Goal: Task Accomplishment & Management: Manage account settings

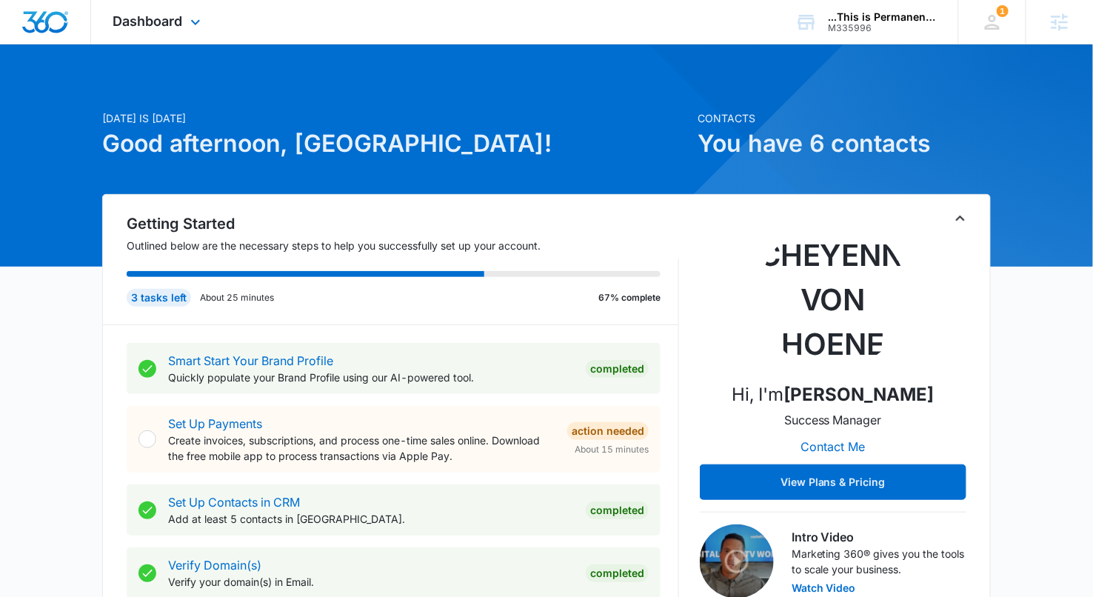
click at [184, 12] on div "Dashboard Apps Reputation Websites Forms CRM Email Social Payments POS Content …" at bounding box center [159, 22] width 136 height 44
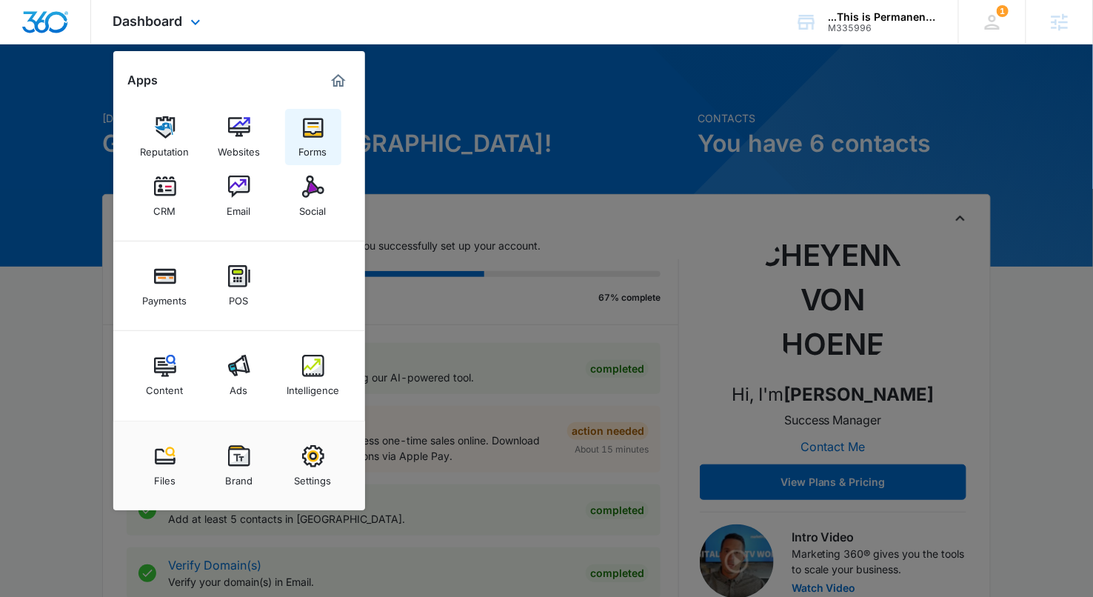
click at [309, 134] on img at bounding box center [313, 127] width 22 height 22
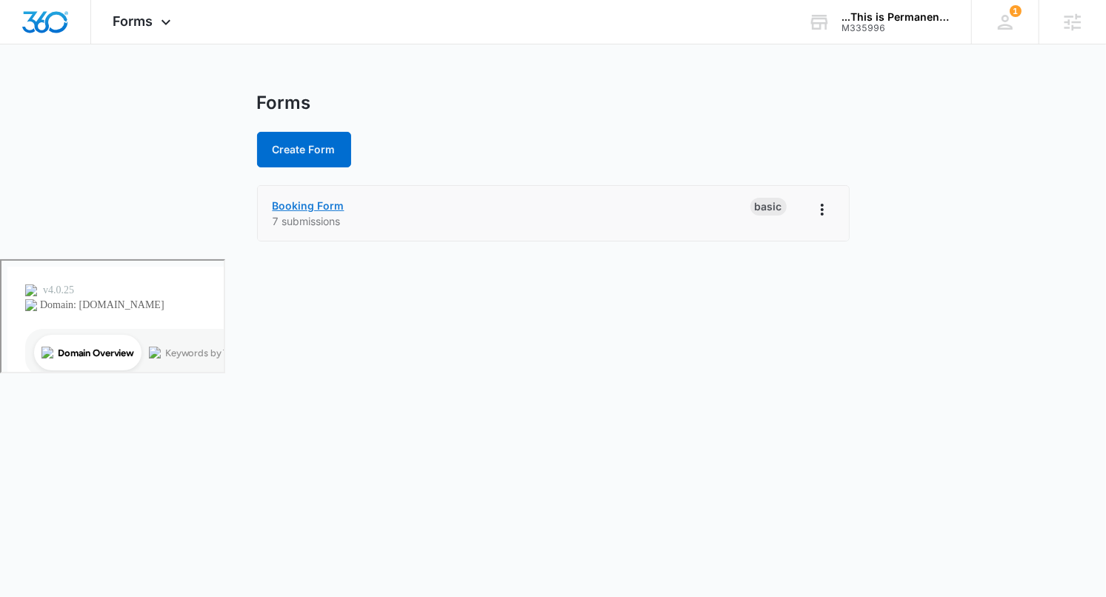
click at [299, 208] on link "Booking Form" at bounding box center [309, 205] width 72 height 13
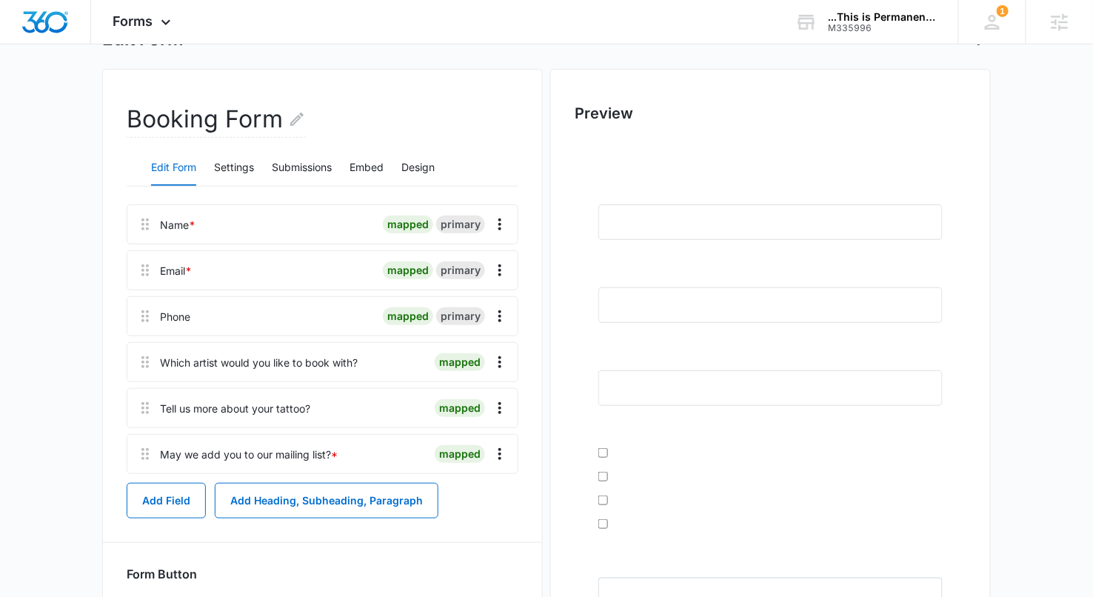
scroll to position [113, 0]
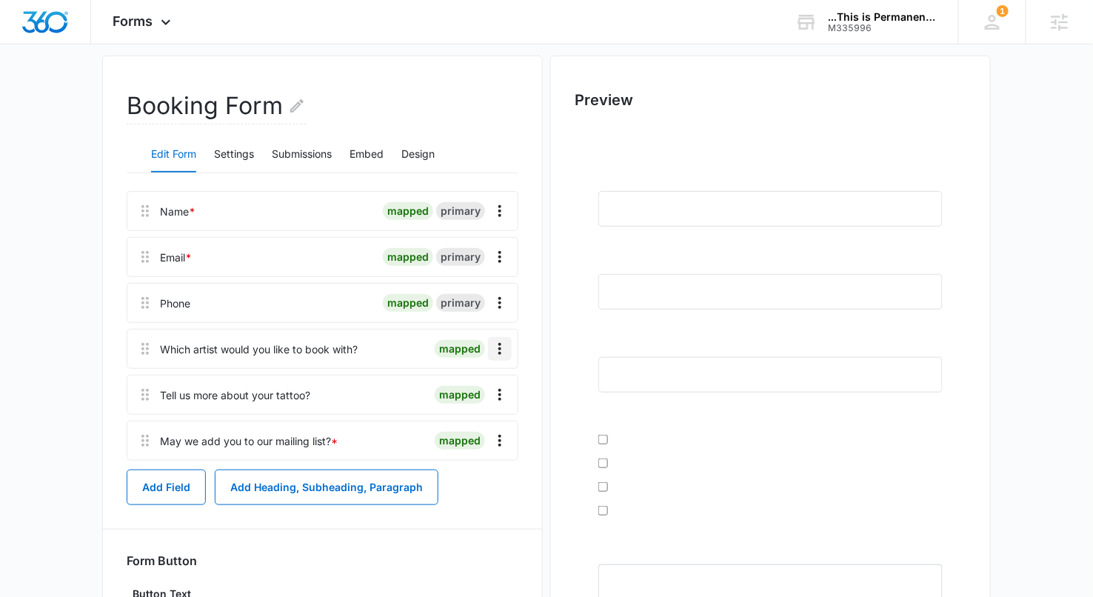
click at [499, 344] on icon "Overflow Menu" at bounding box center [500, 349] width 18 height 18
click at [475, 382] on button "Edit" at bounding box center [469, 389] width 84 height 22
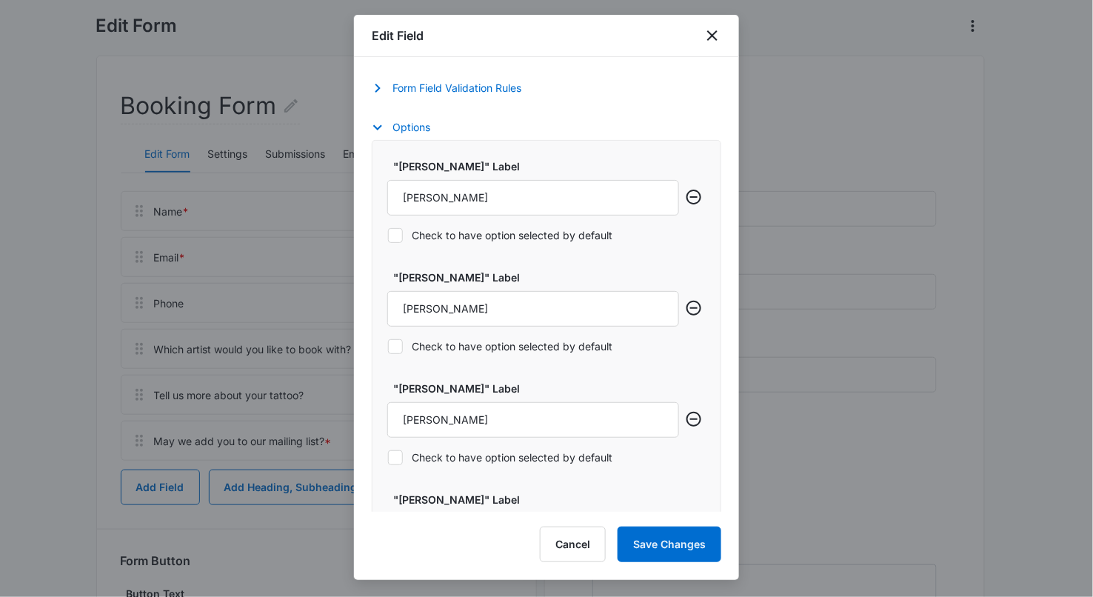
scroll to position [712, 0]
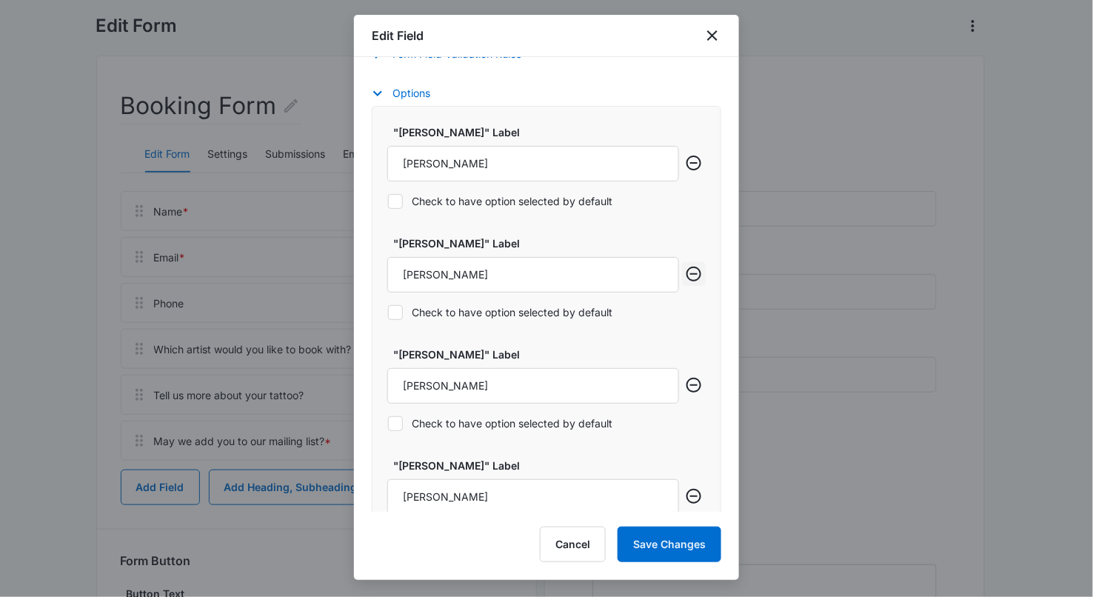
click at [686, 277] on icon "Remove row" at bounding box center [694, 274] width 18 height 18
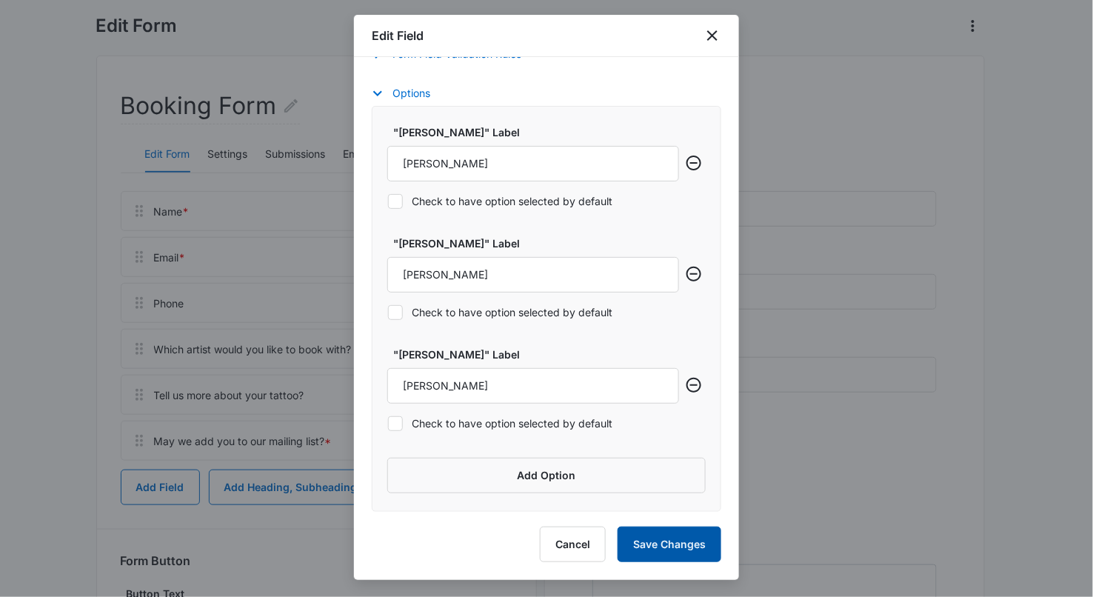
click at [668, 552] on button "Save Changes" at bounding box center [670, 545] width 104 height 36
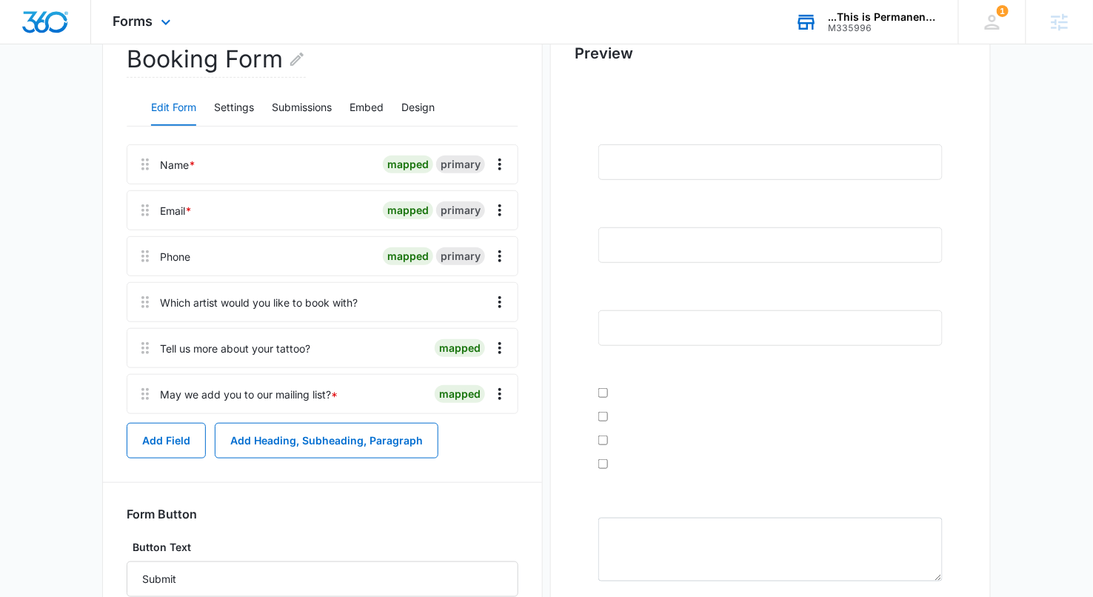
scroll to position [161, 0]
click at [502, 301] on icon "Overflow Menu" at bounding box center [500, 301] width 18 height 18
click at [500, 336] on button "Edit" at bounding box center [469, 341] width 84 height 22
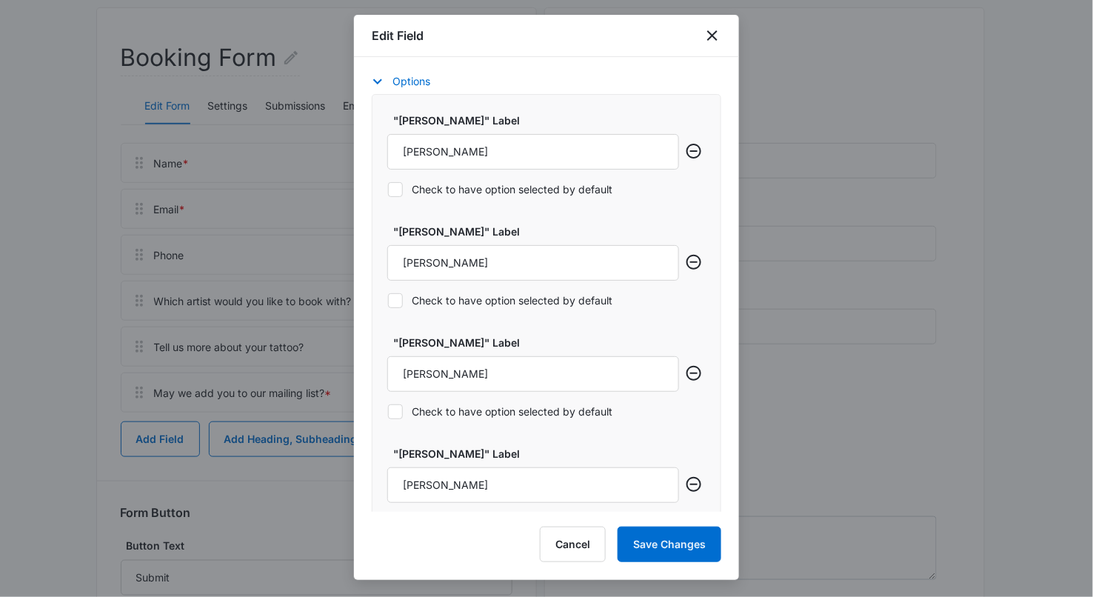
scroll to position [692, 0]
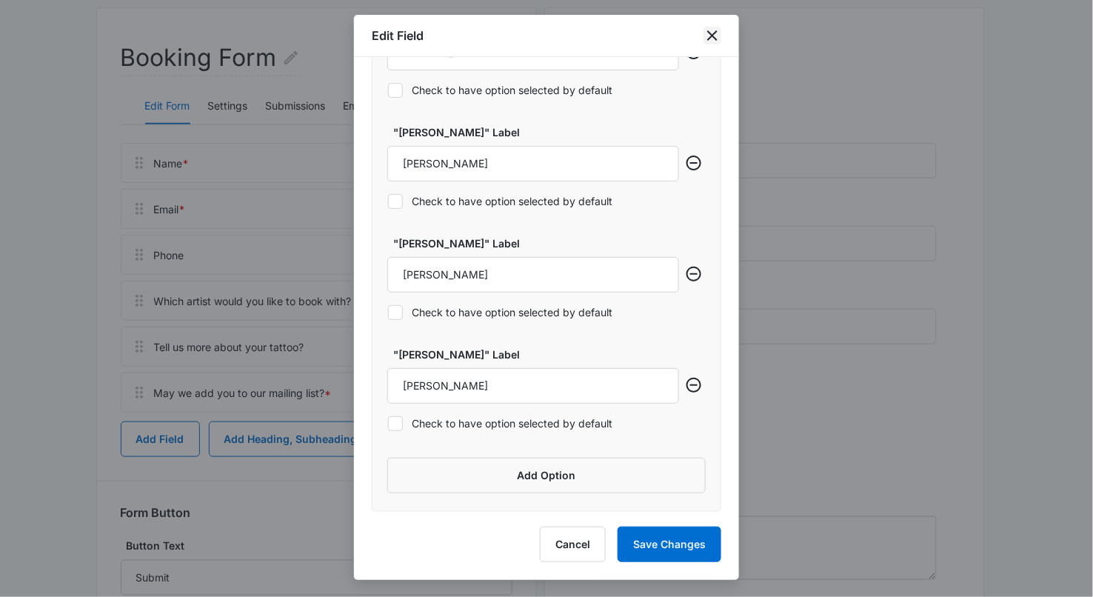
click at [715, 32] on icon "close" at bounding box center [712, 35] width 10 height 10
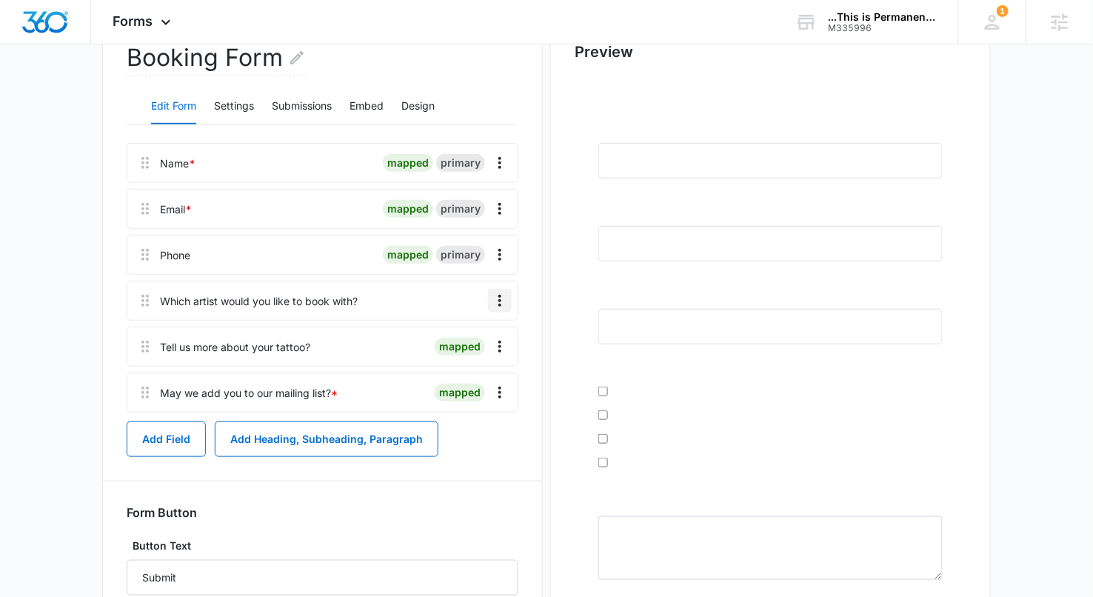
click at [504, 301] on icon "Overflow Menu" at bounding box center [500, 301] width 18 height 18
click at [523, 299] on div "Booking Form Edit Form Settings Submissions Embed Design Name * mapped primary …" at bounding box center [322, 389] width 441 height 765
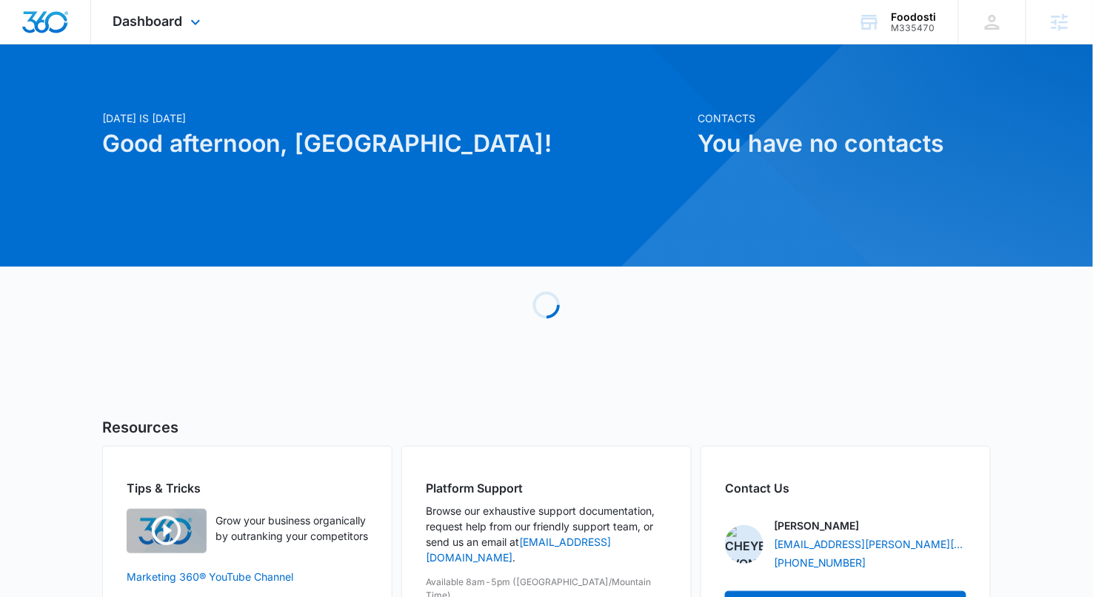
click at [198, 31] on div "Dashboard Apps Reputation Forms CRM Email Social Payments POS Content Ads Intel…" at bounding box center [159, 22] width 136 height 44
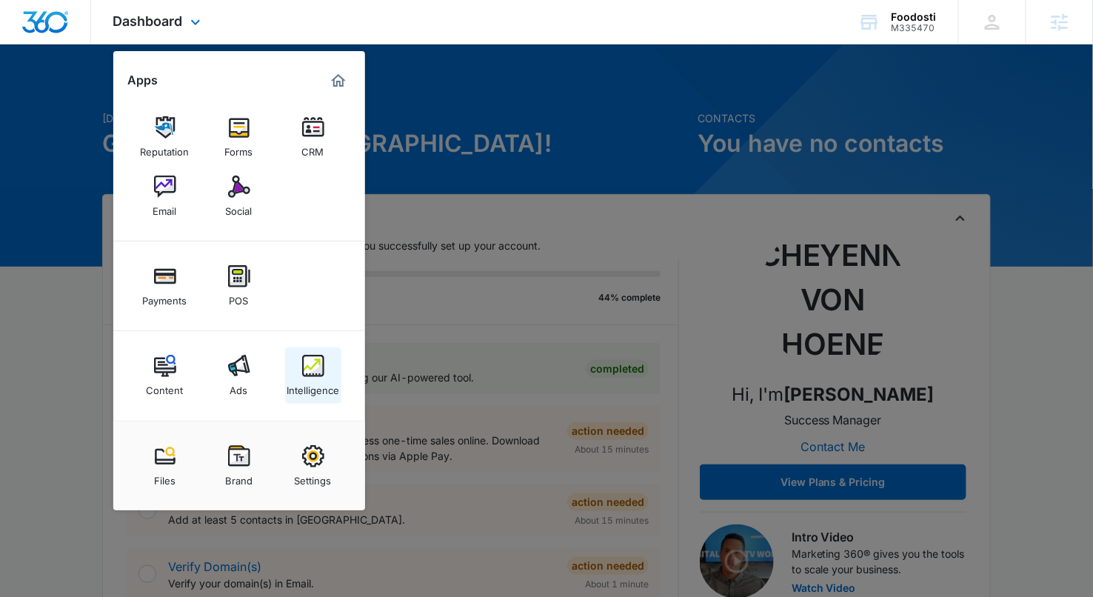
click at [320, 397] on link "Intelligence" at bounding box center [313, 375] width 56 height 56
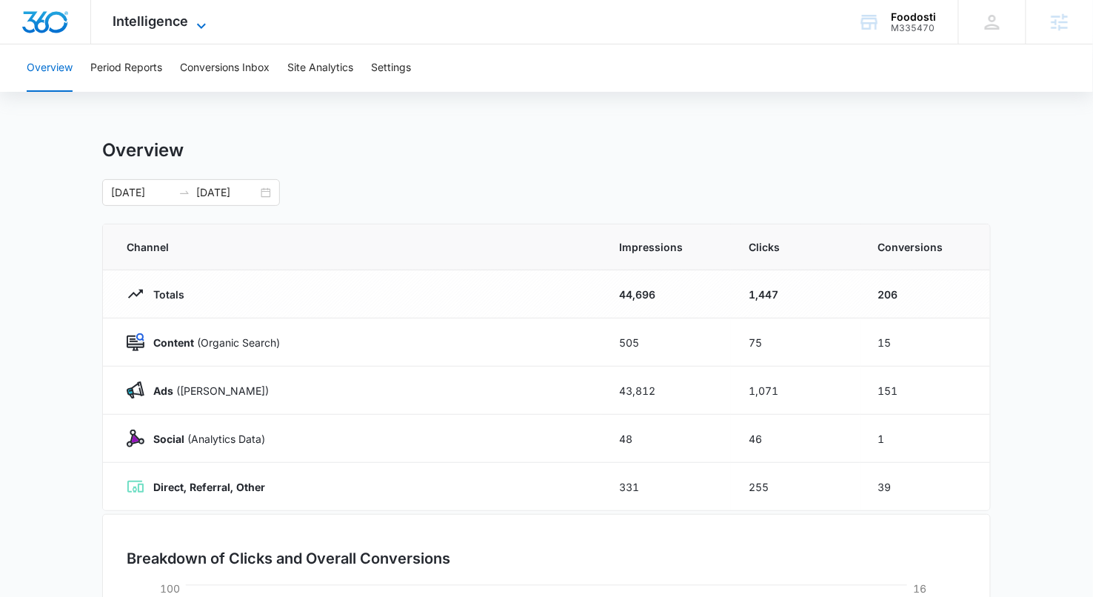
click at [133, 23] on span "Intelligence" at bounding box center [151, 21] width 76 height 16
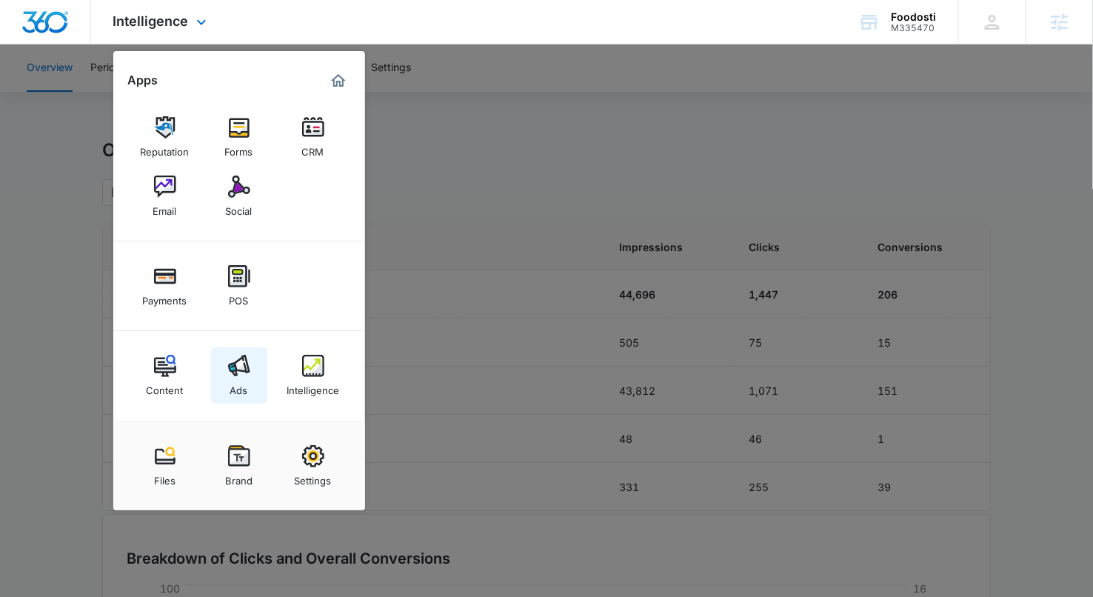
click at [231, 374] on img at bounding box center [239, 366] width 22 height 22
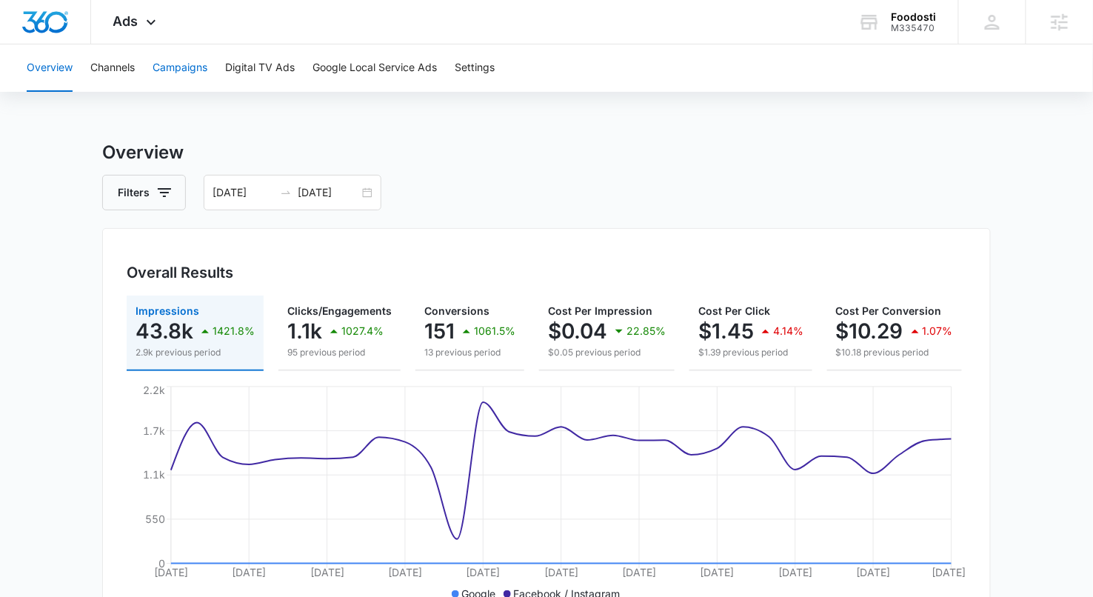
click at [188, 81] on button "Campaigns" at bounding box center [180, 67] width 55 height 47
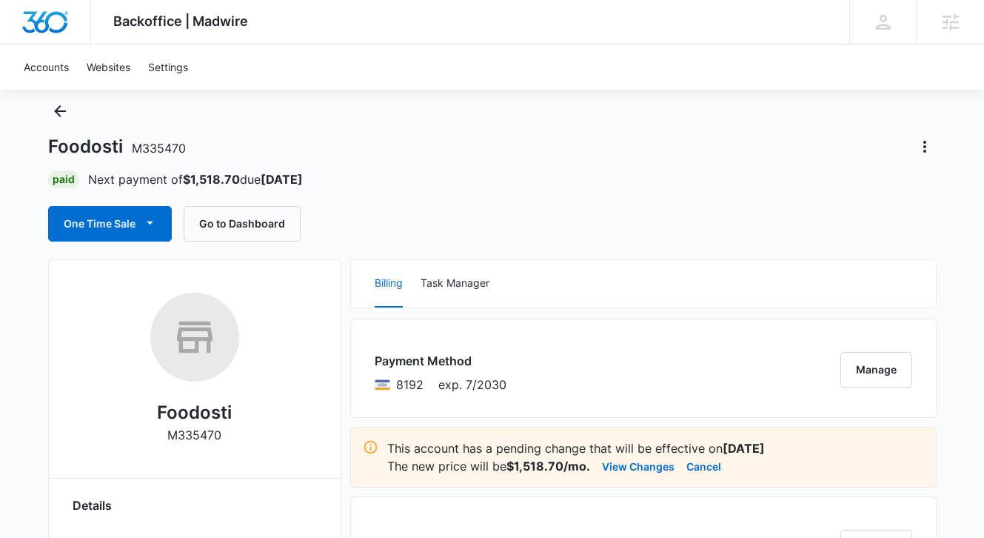
scroll to position [39, 0]
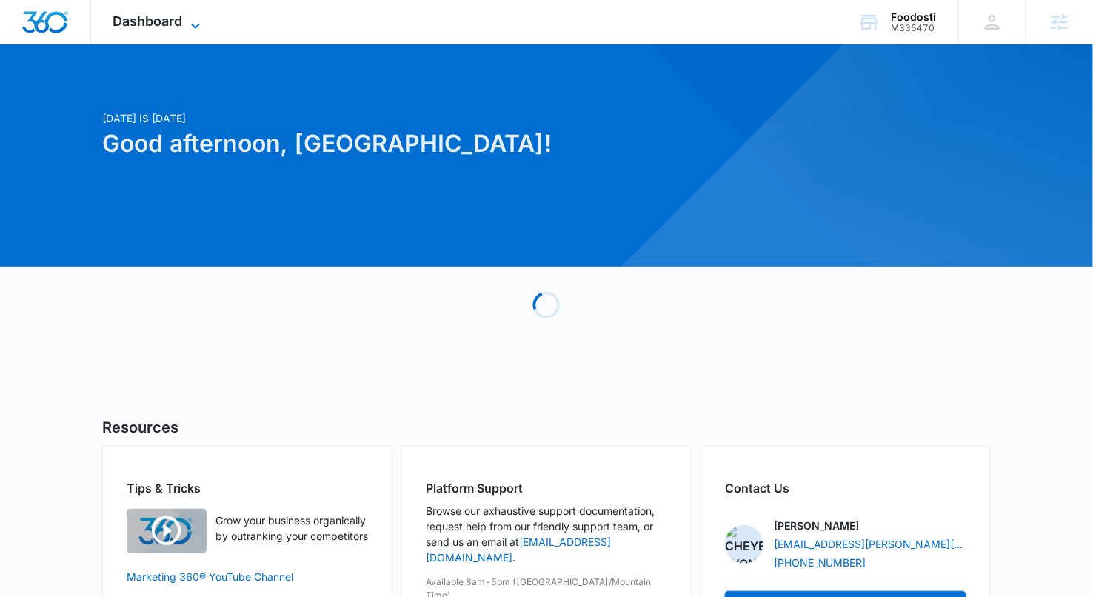
click at [167, 20] on span "Dashboard" at bounding box center [148, 21] width 70 height 16
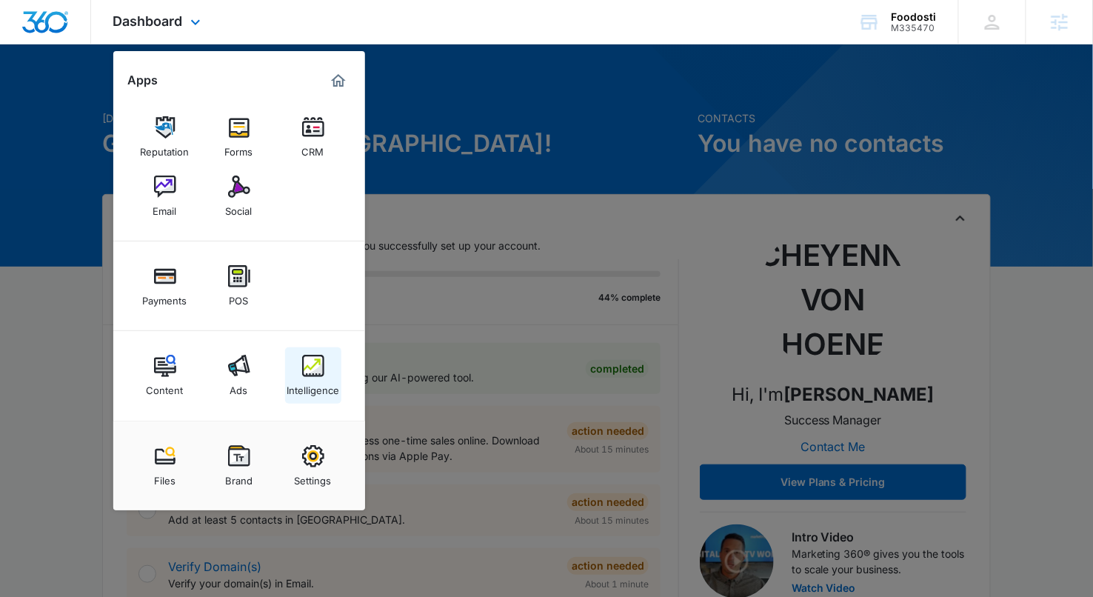
click at [300, 384] on div "Intelligence" at bounding box center [313, 386] width 53 height 19
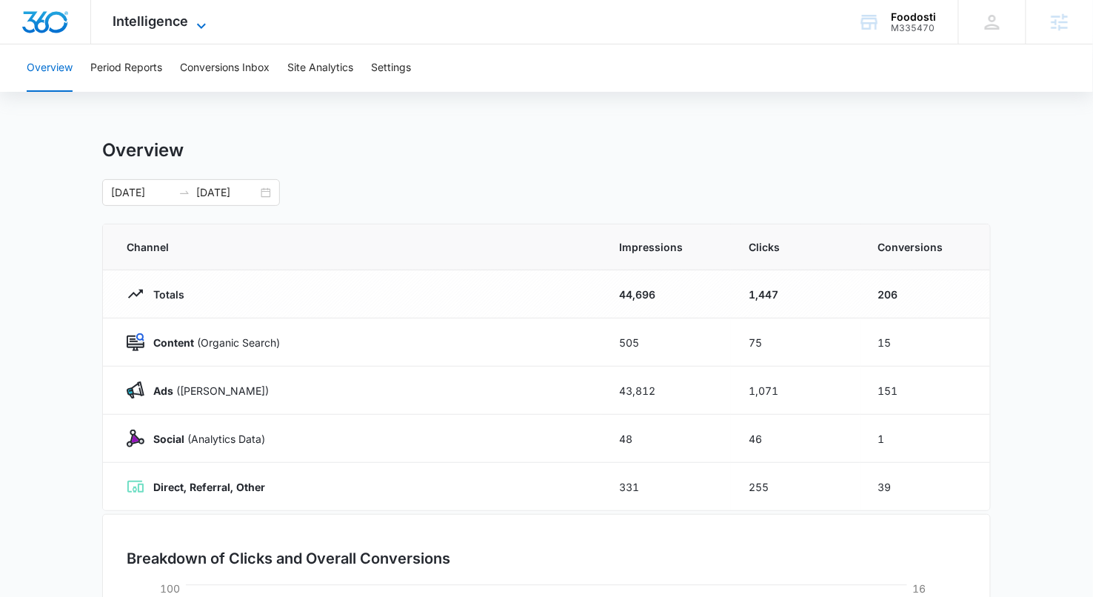
click at [150, 24] on span "Intelligence" at bounding box center [151, 21] width 76 height 16
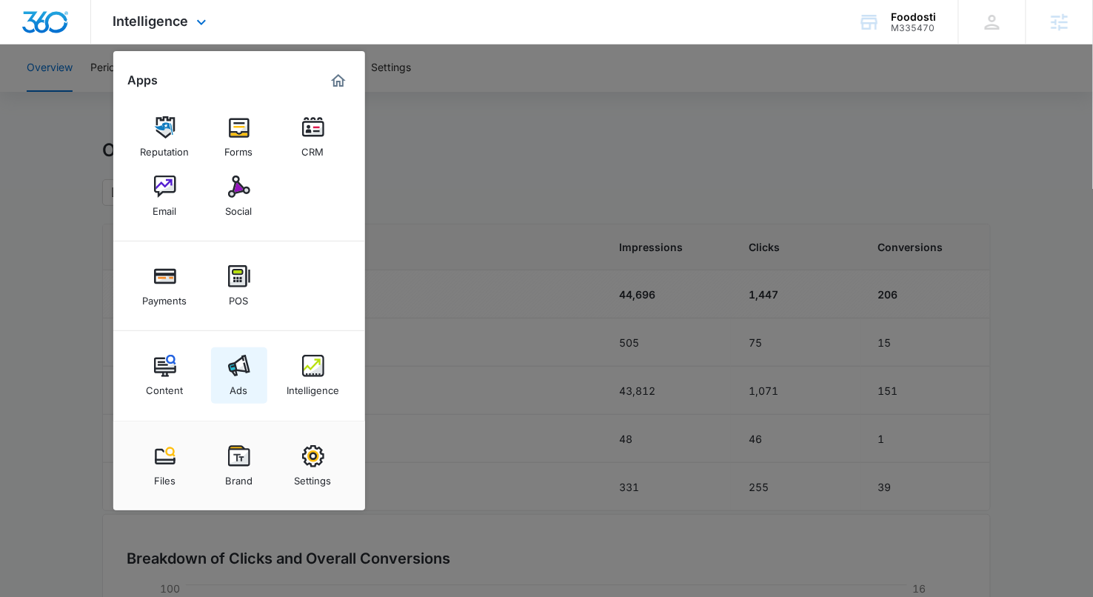
click at [242, 371] on img at bounding box center [239, 366] width 22 height 22
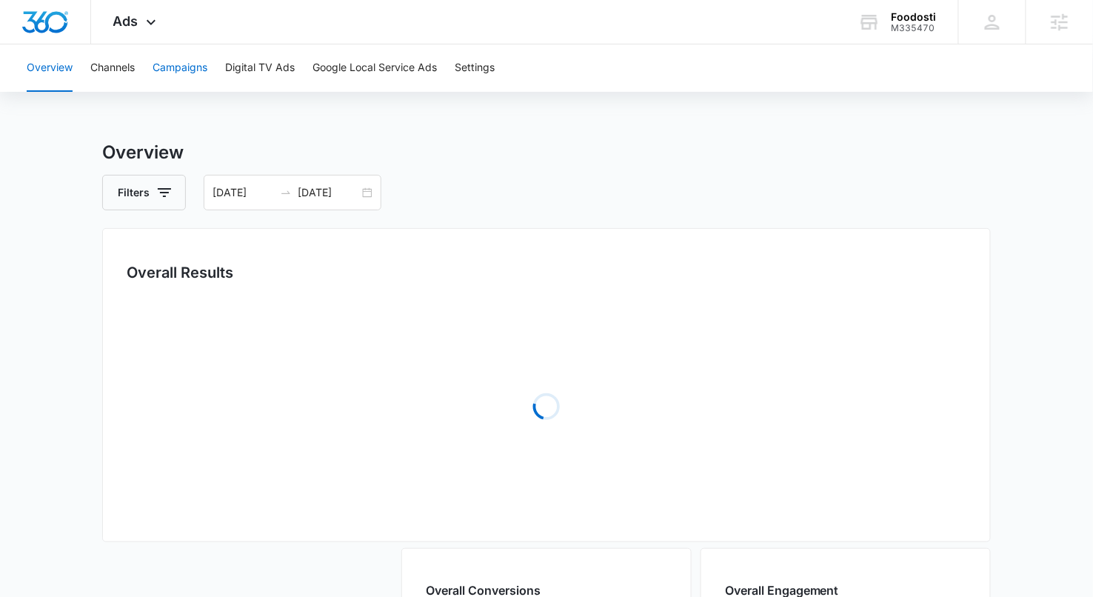
click at [187, 64] on button "Campaigns" at bounding box center [180, 67] width 55 height 47
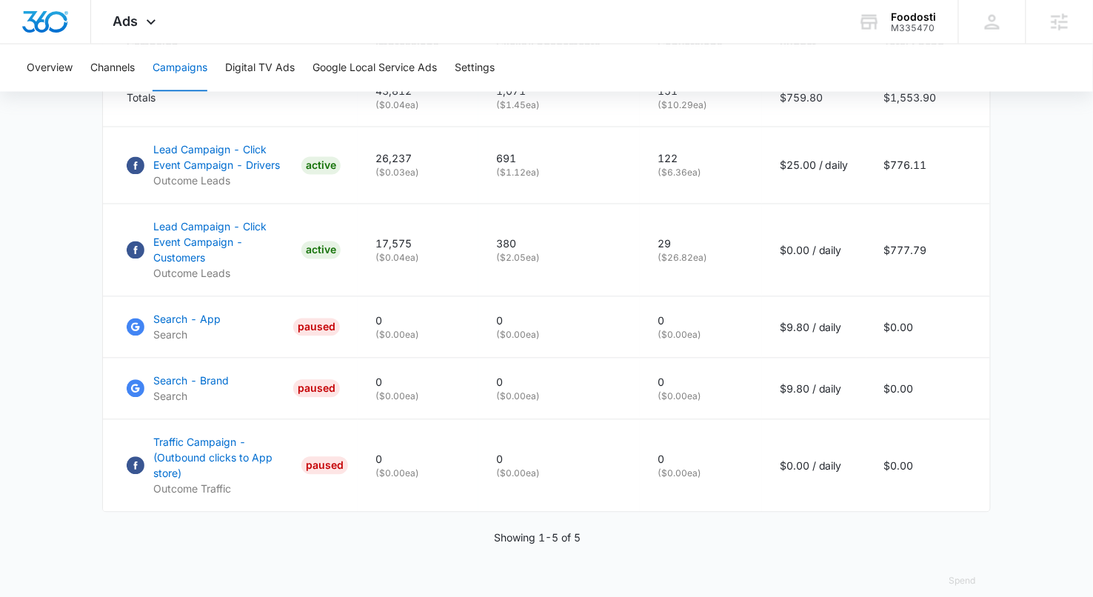
scroll to position [701, 0]
click at [158, 24] on icon at bounding box center [151, 26] width 18 height 18
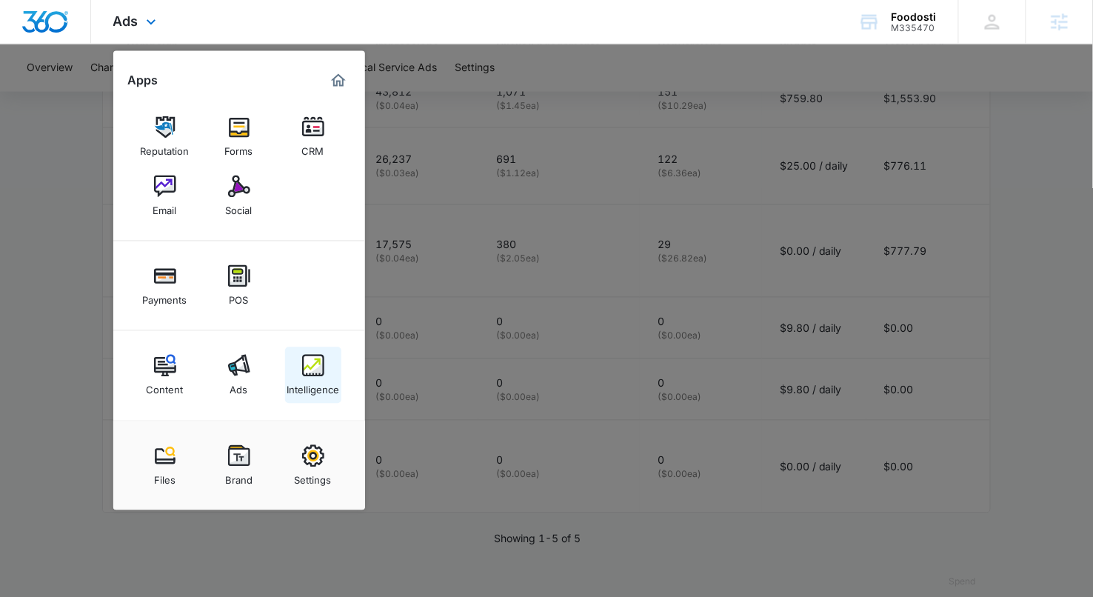
click at [315, 390] on div "Intelligence" at bounding box center [313, 386] width 53 height 19
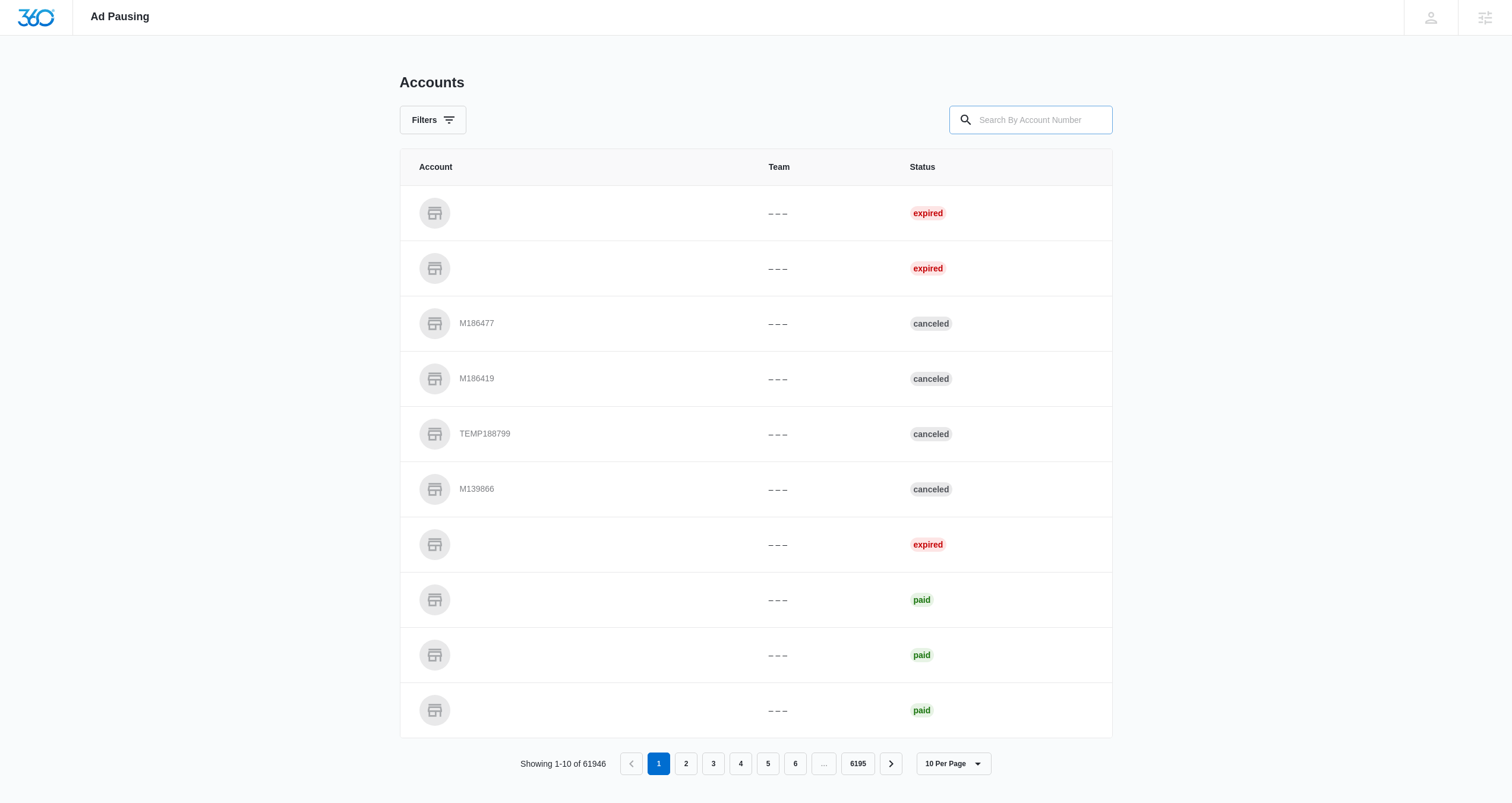
click at [1025, 129] on input "text" at bounding box center [1031, 120] width 164 height 29
paste input "M335996"
type input "M335996"
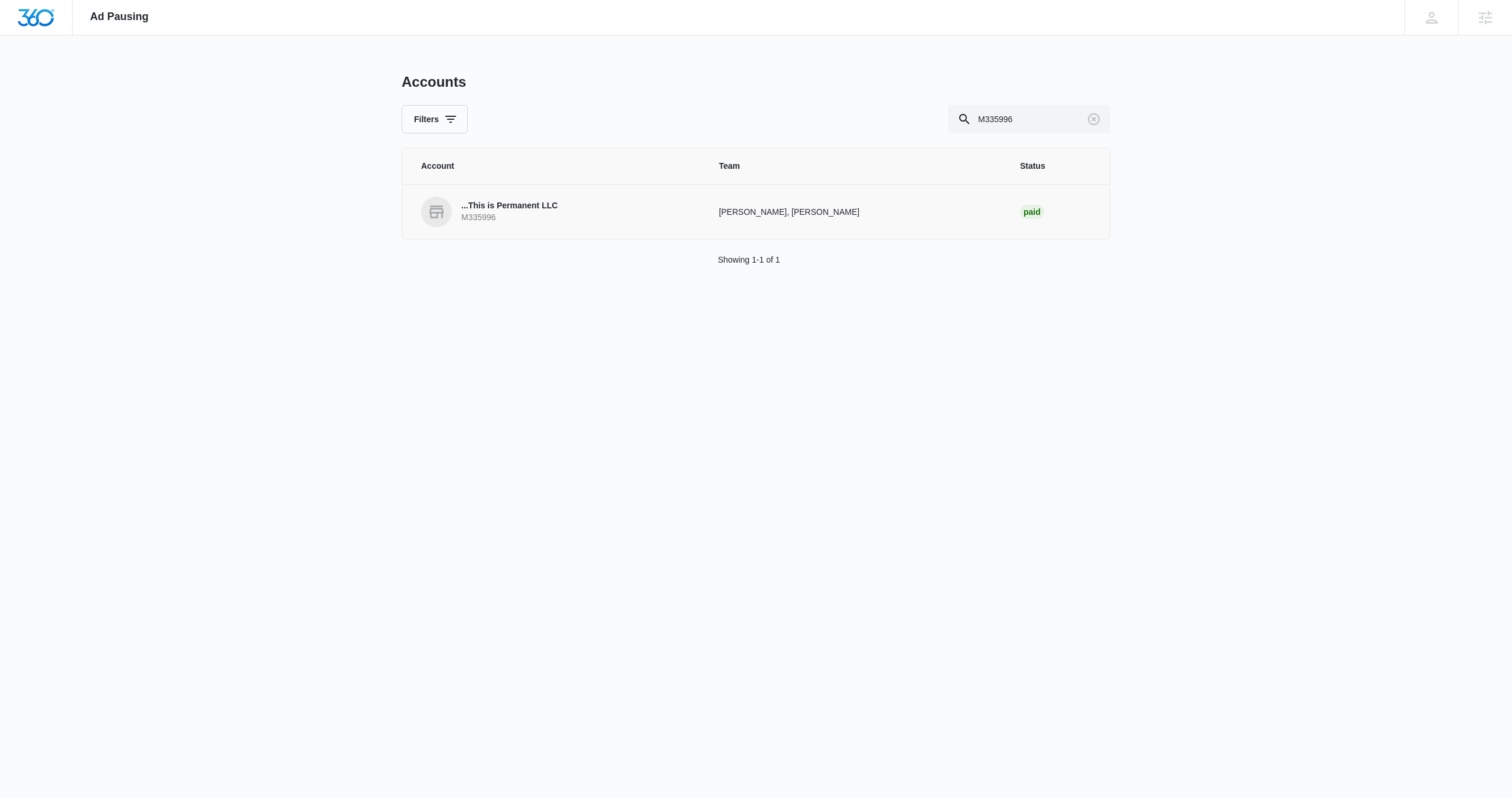
click at [480, 205] on p "...This is Permanent LLC" at bounding box center [509, 206] width 96 height 12
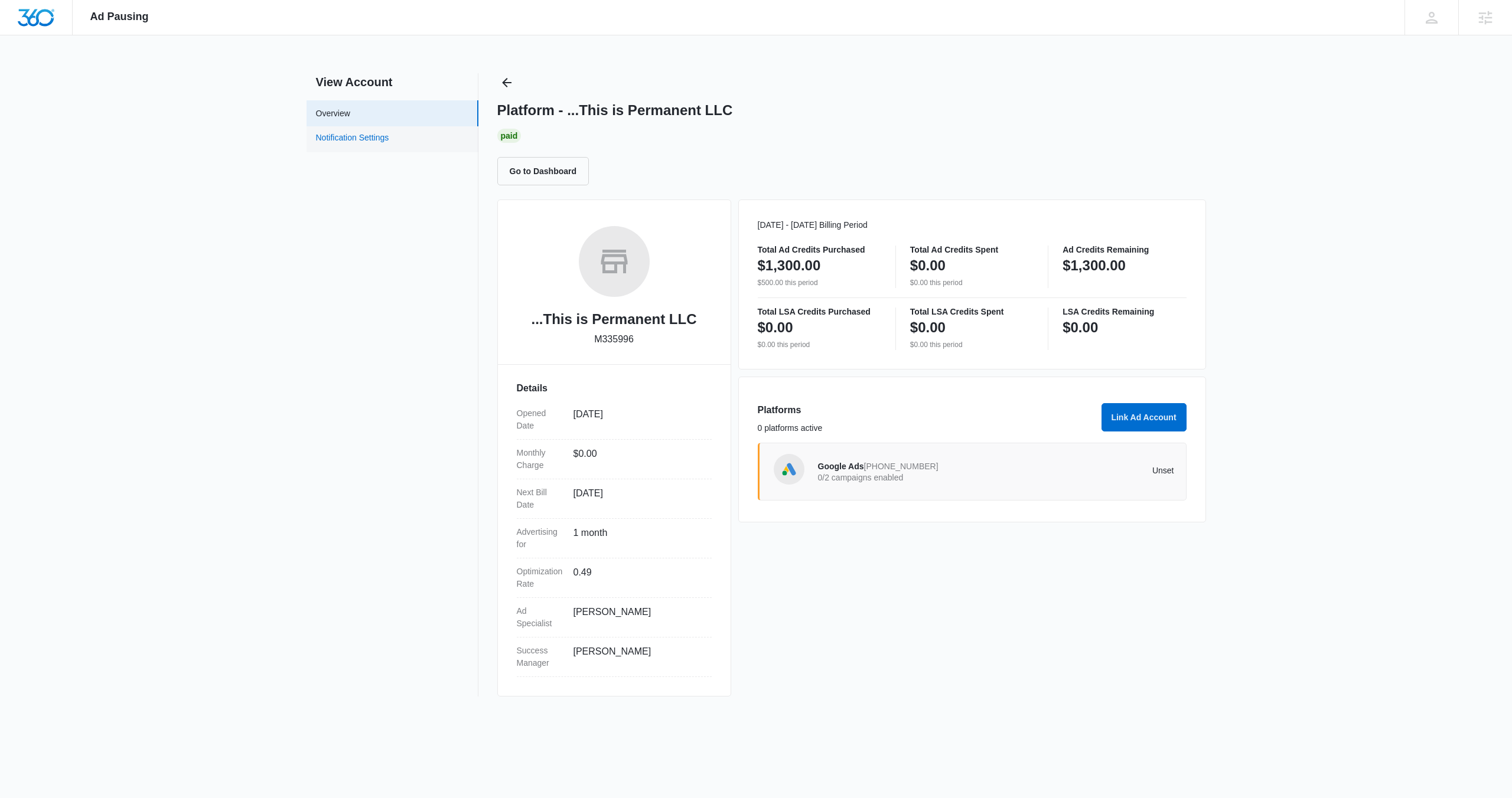
click at [385, 136] on link "Notification Settings" at bounding box center [352, 139] width 73 height 15
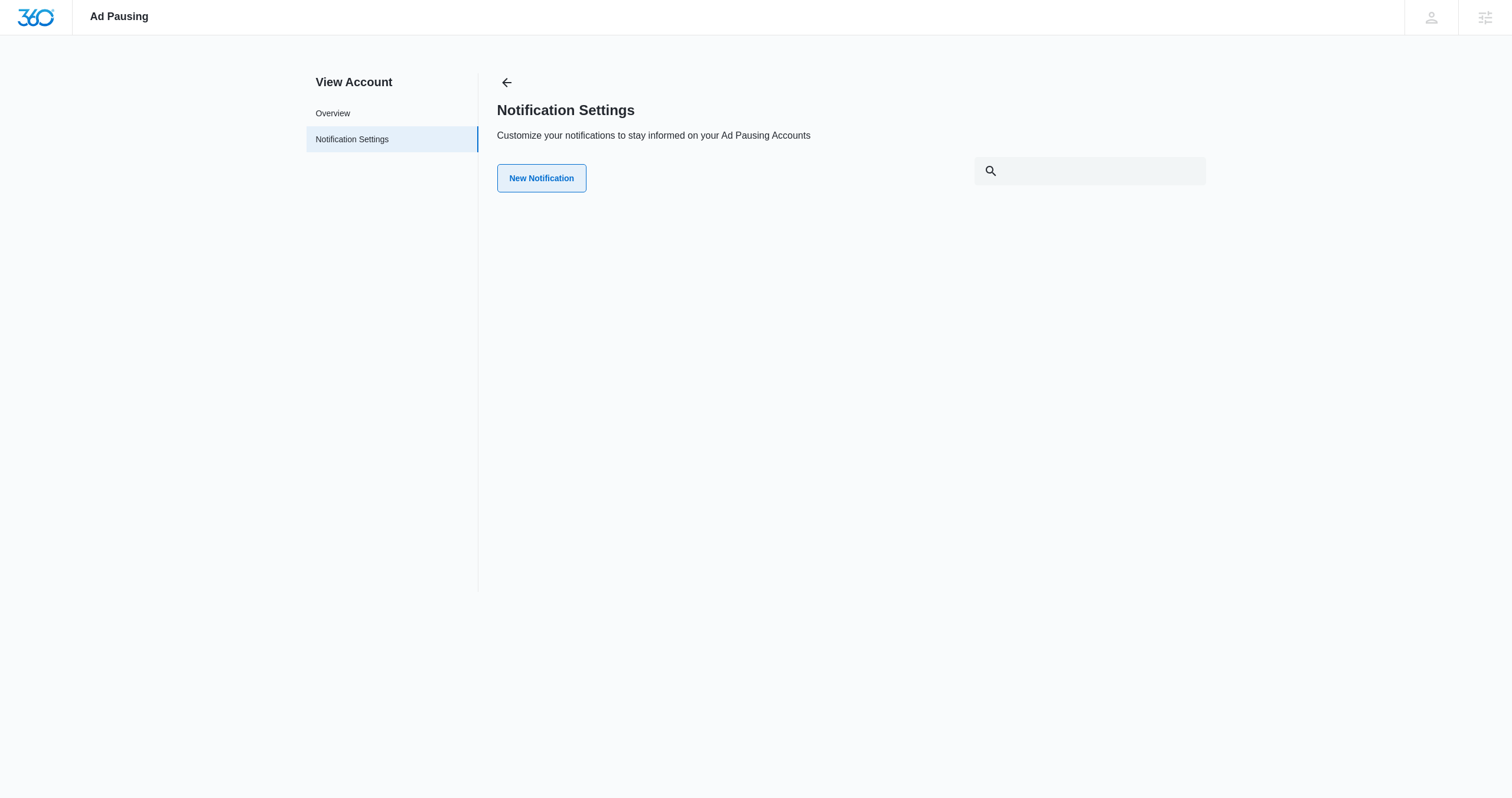
click at [549, 173] on button "New Notification" at bounding box center [542, 179] width 90 height 29
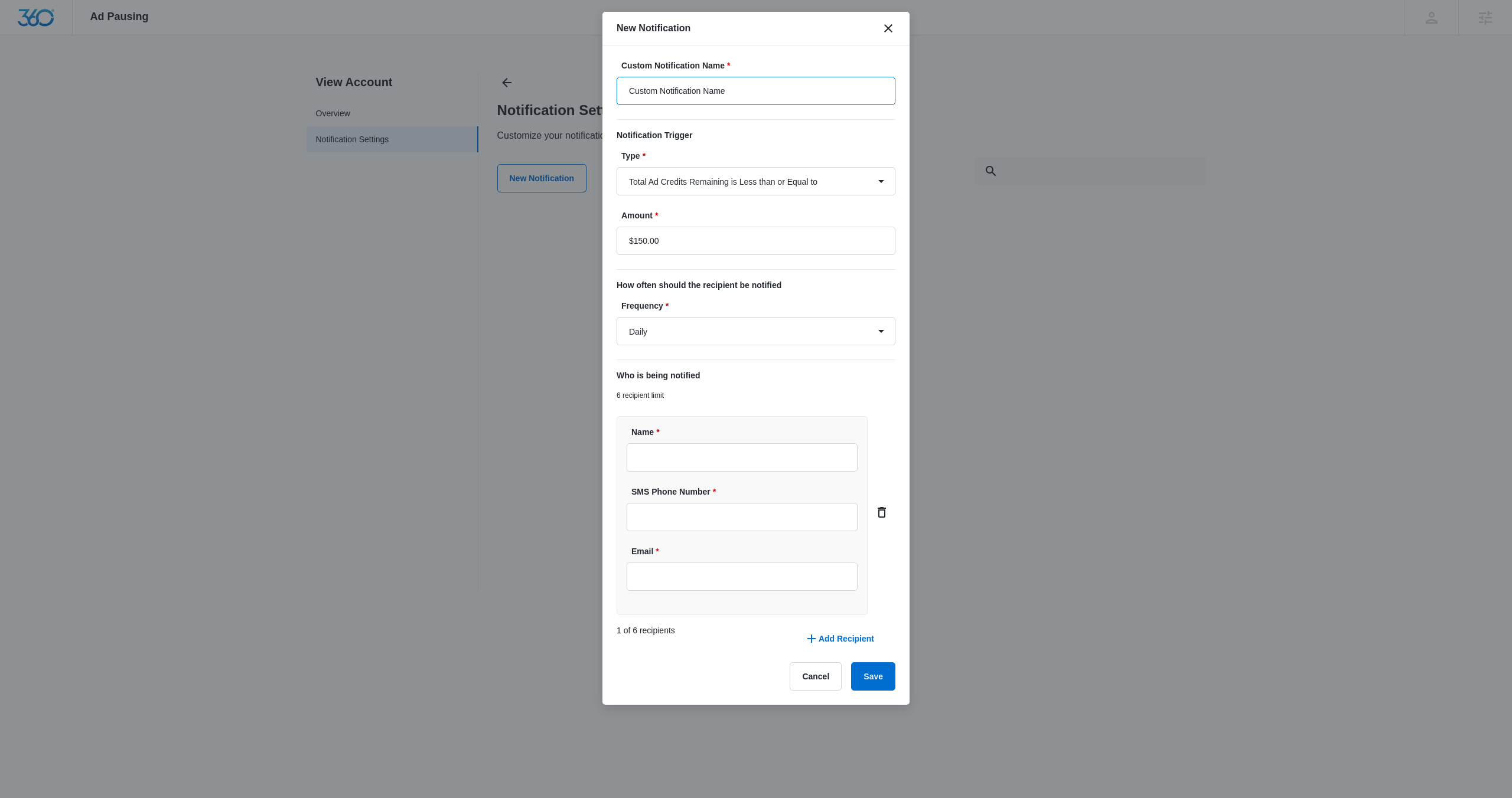
click at [702, 83] on input "Custom Notification Name" at bounding box center [756, 91] width 279 height 29
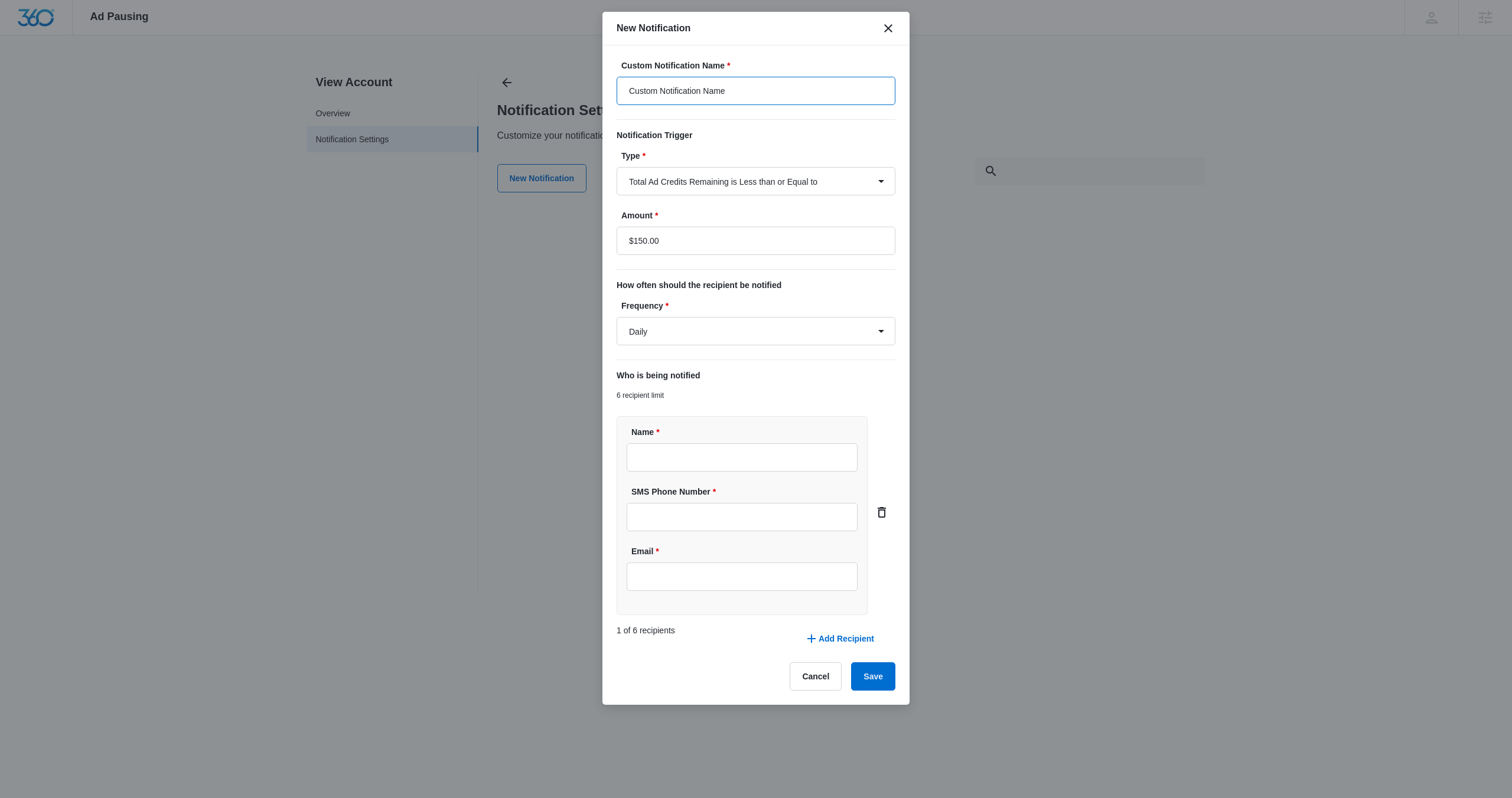
type input "R"
type input "This is Permanent Ads Budget"
click at [709, 332] on select "Daily Every Time" at bounding box center [756, 332] width 279 height 29
select select "every_time"
click at [616, 317] on select "Daily Every Time" at bounding box center [756, 332] width 279 height 29
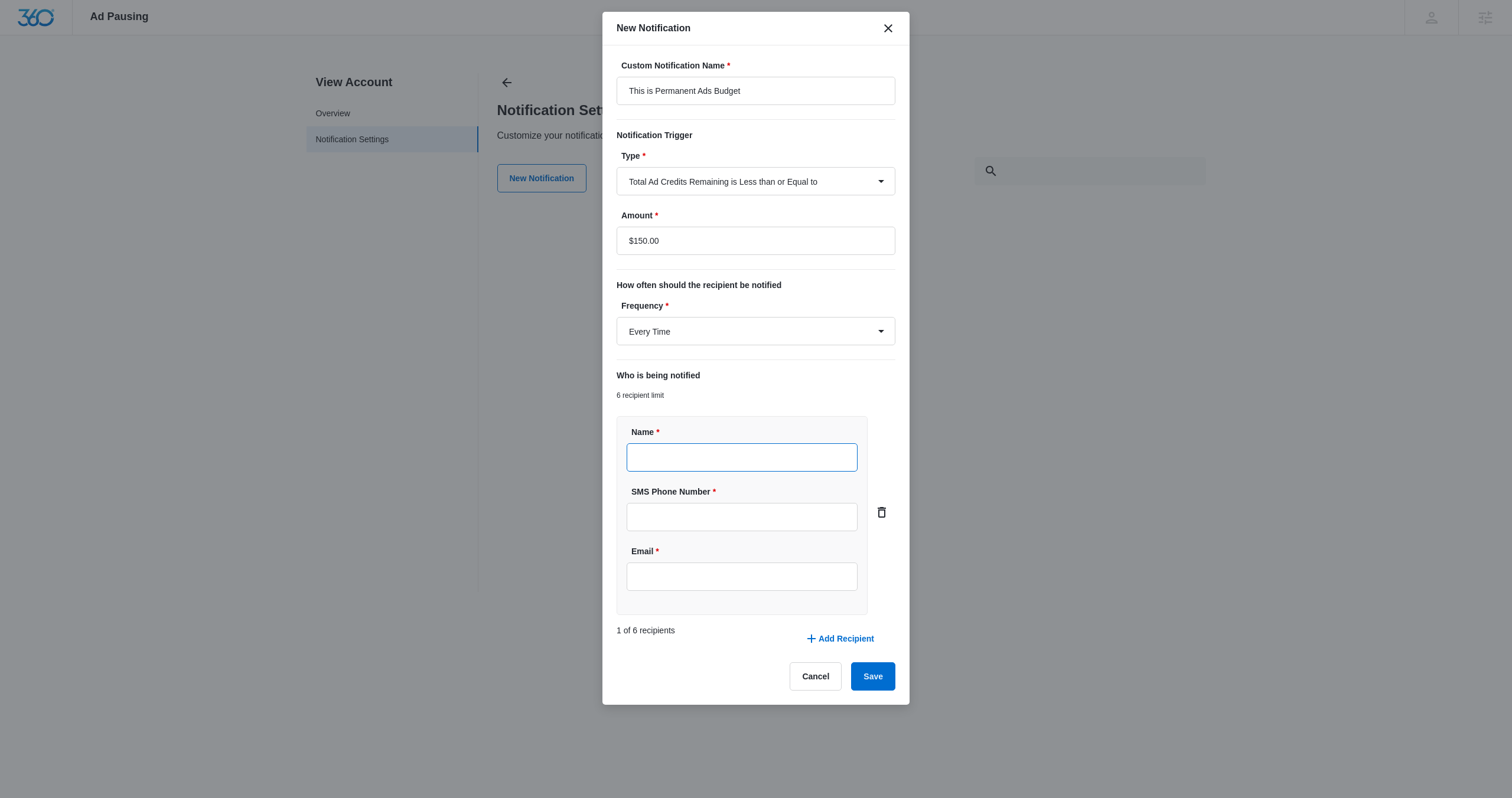
click at [663, 463] on input "Name *" at bounding box center [742, 458] width 231 height 29
type input "Cheyenne Von Hoene"
click at [689, 572] on input "Email *" at bounding box center [742, 577] width 231 height 29
type input "[EMAIL_ADDRESS][PERSON_NAME][DOMAIN_NAME]"
click at [873, 671] on button "Save" at bounding box center [873, 677] width 45 height 29
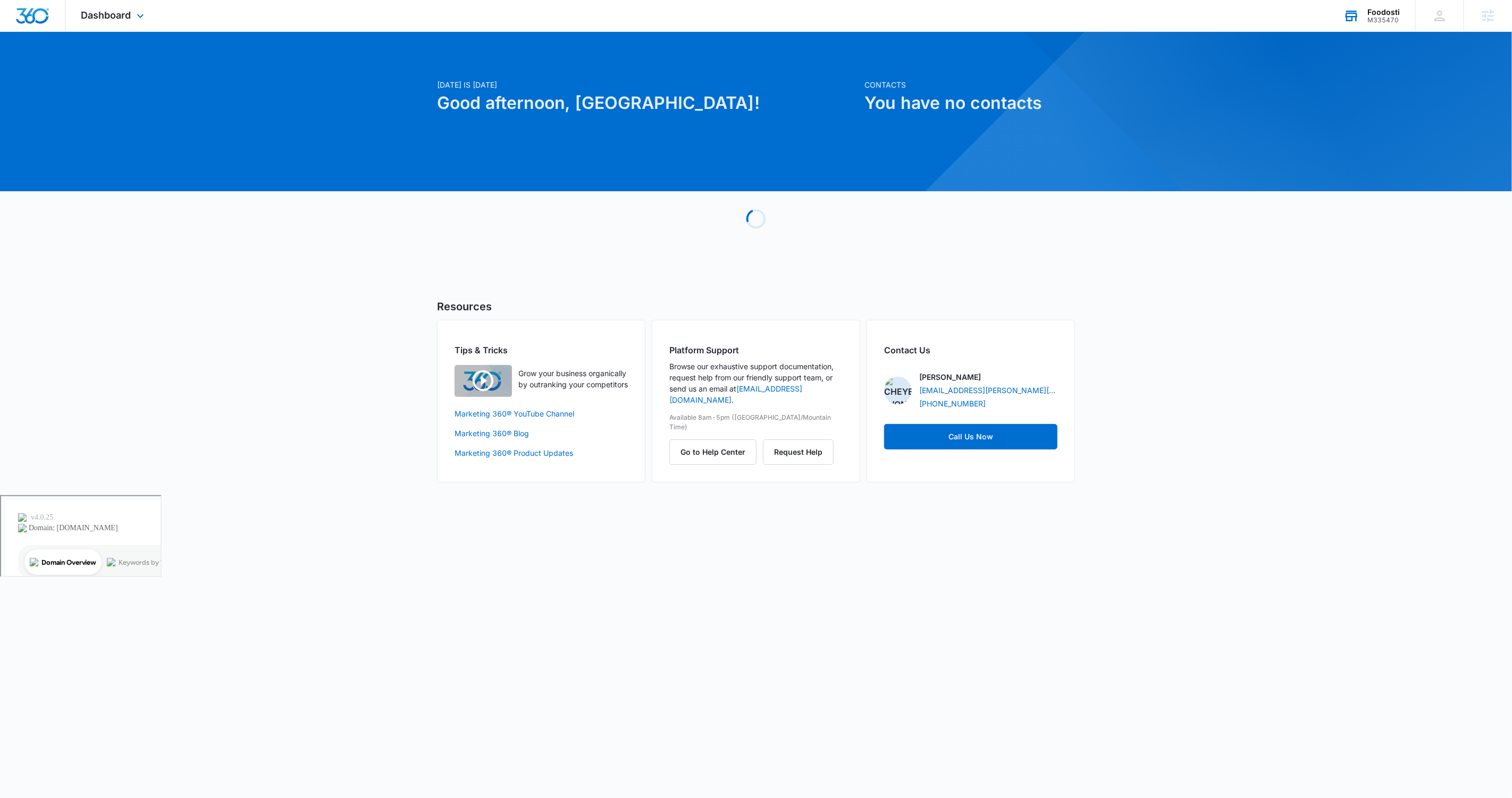
click at [1363, 14] on div "Foodosti M335470 Your Accounts View All" at bounding box center [1371, 16] width 88 height 32
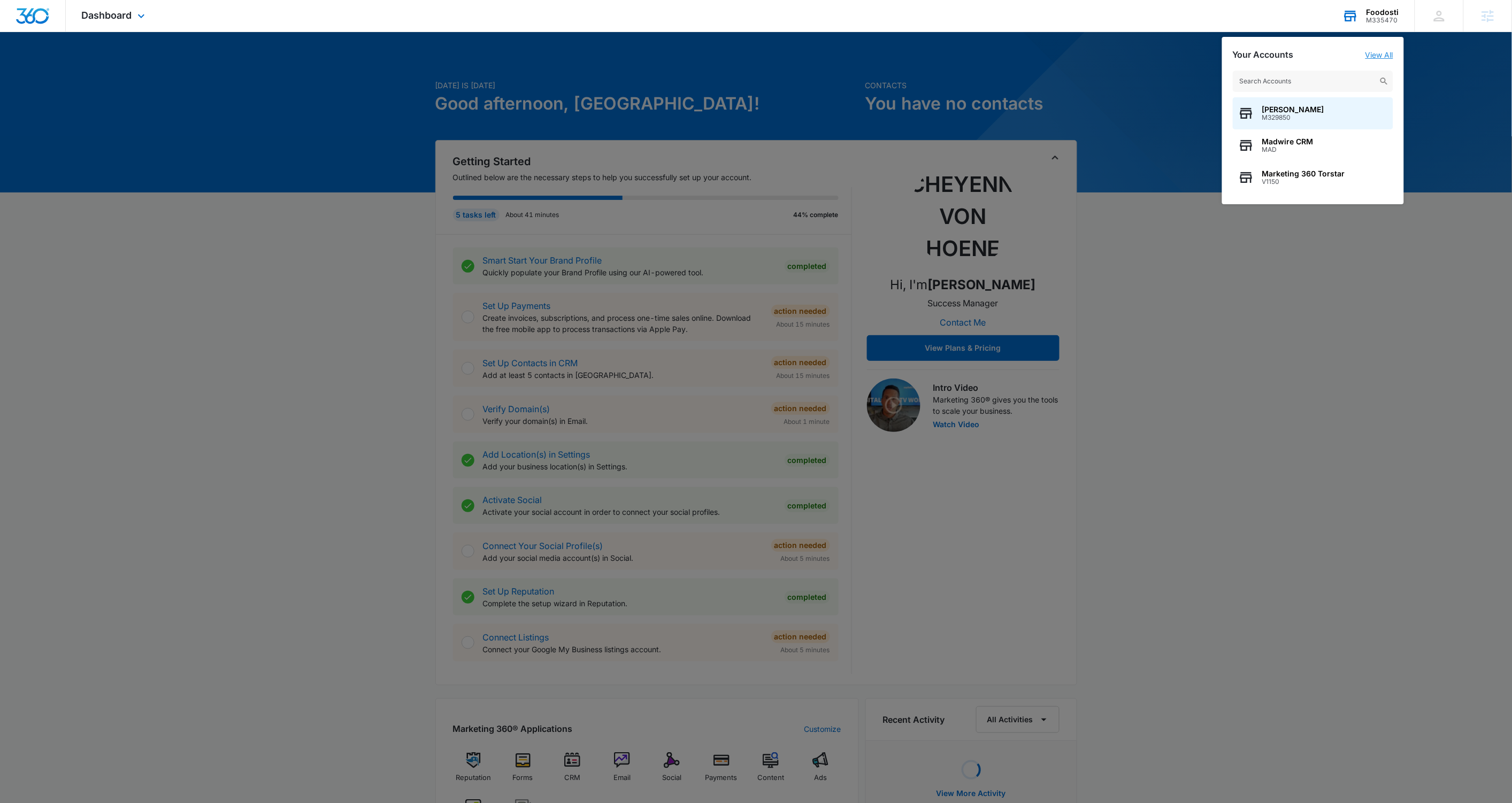
click at [1379, 56] on link "View All" at bounding box center [1379, 55] width 28 height 9
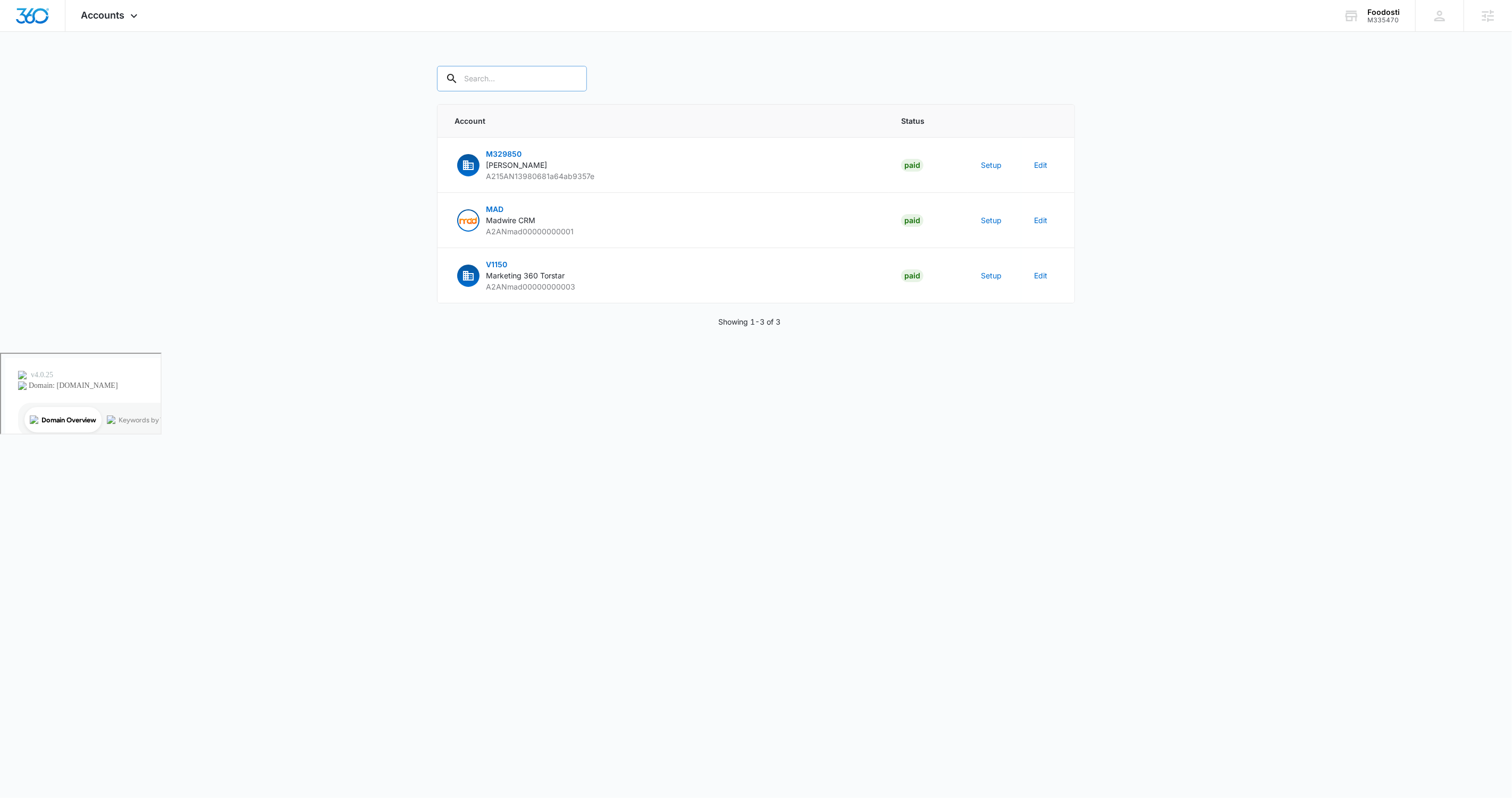
click at [534, 87] on input "text" at bounding box center [512, 79] width 150 height 26
paste input "M335996"
type input "M335996"
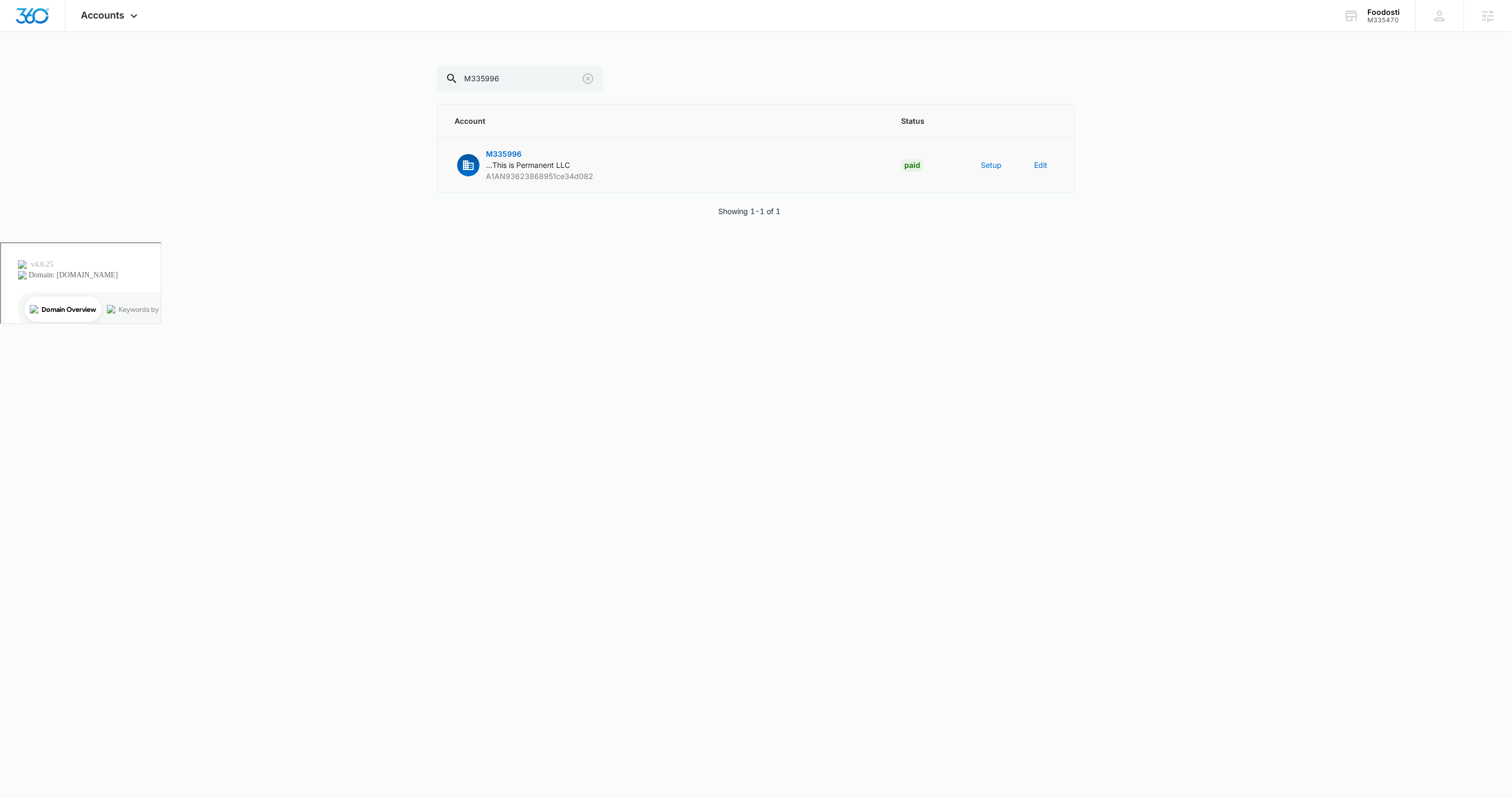
click at [505, 154] on span "M335996" at bounding box center [504, 154] width 36 height 9
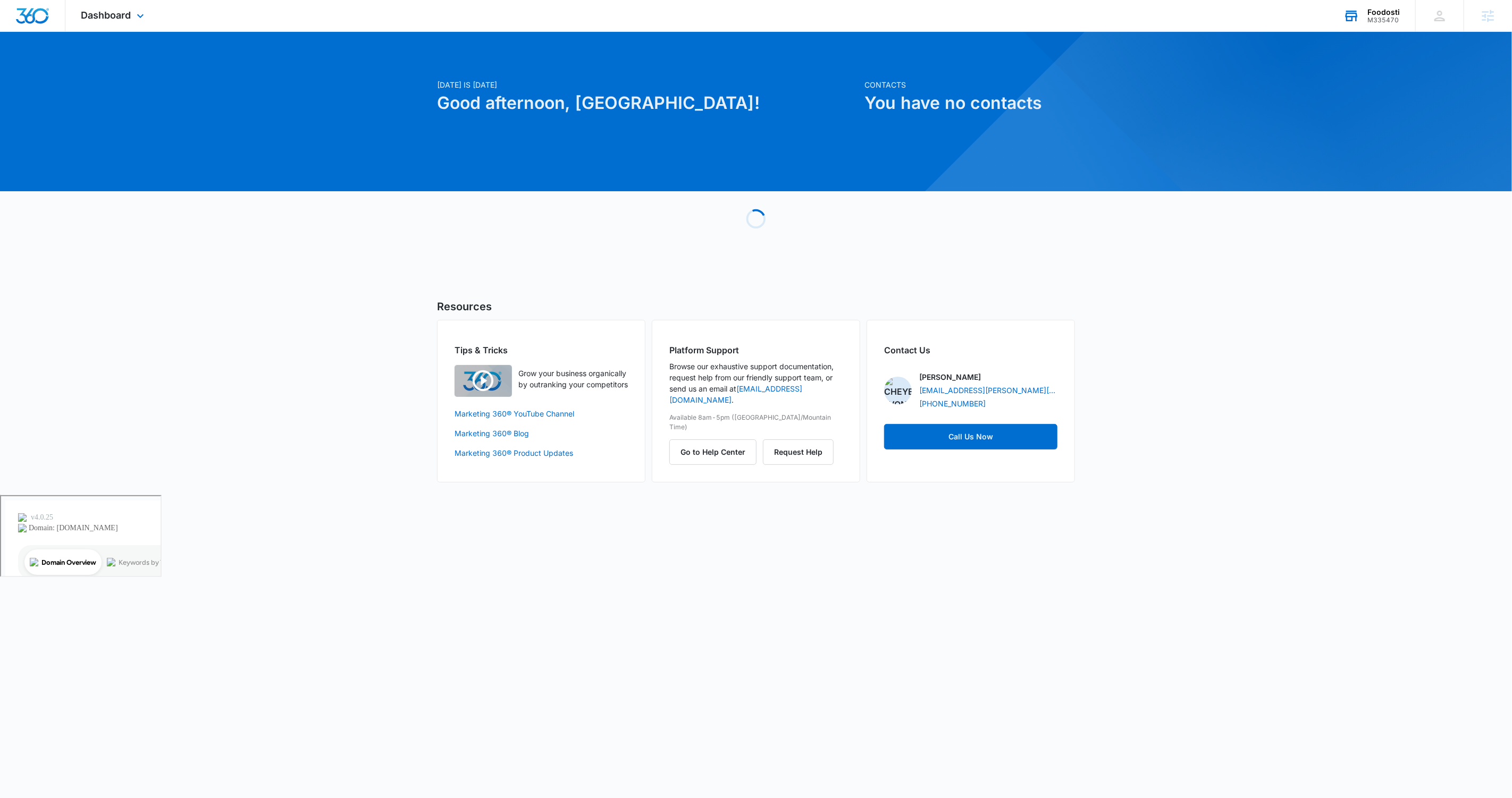
click at [1375, 11] on div "Foodosti" at bounding box center [1383, 12] width 32 height 9
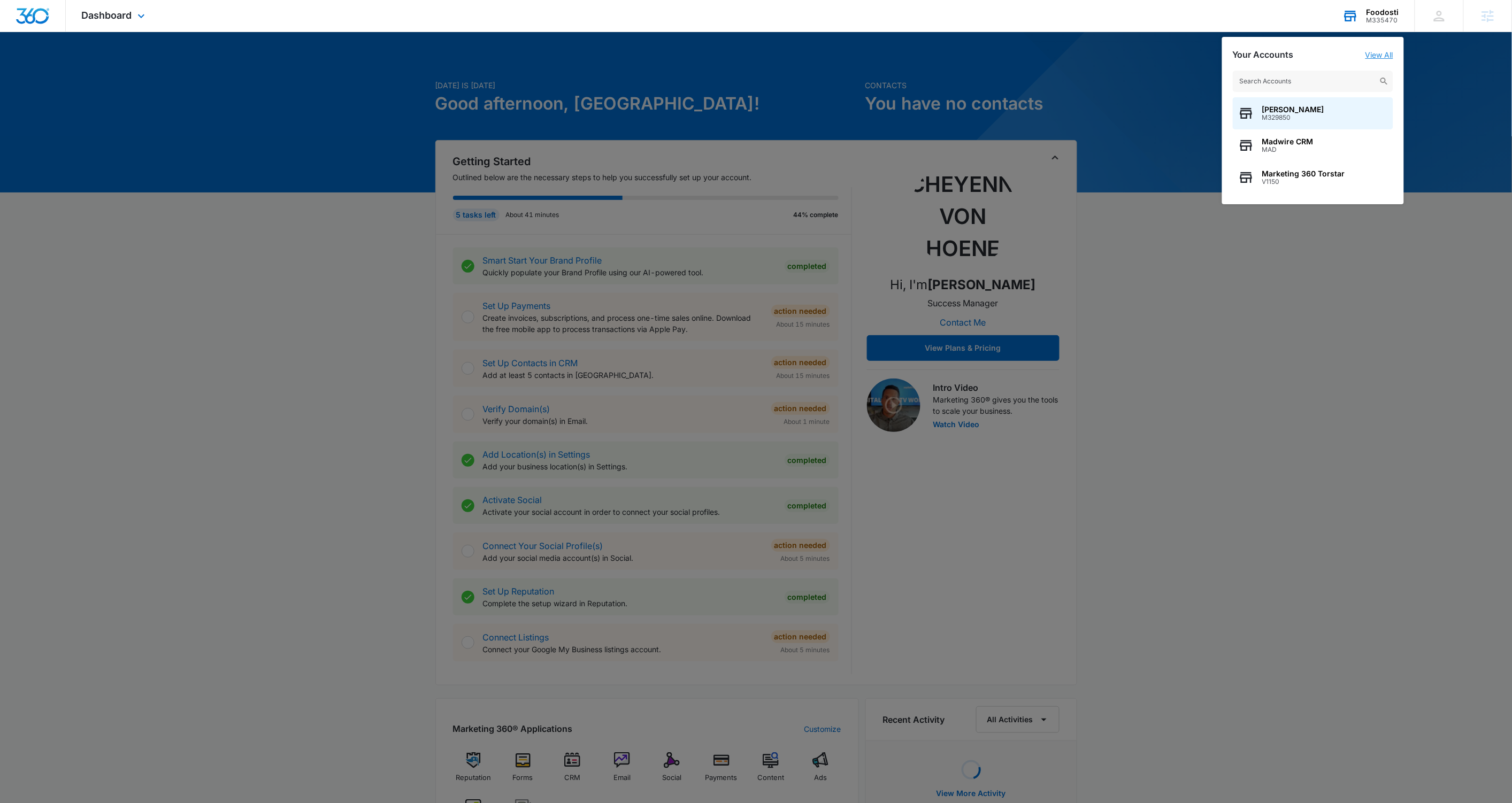
click at [1392, 52] on link "View All" at bounding box center [1379, 55] width 28 height 9
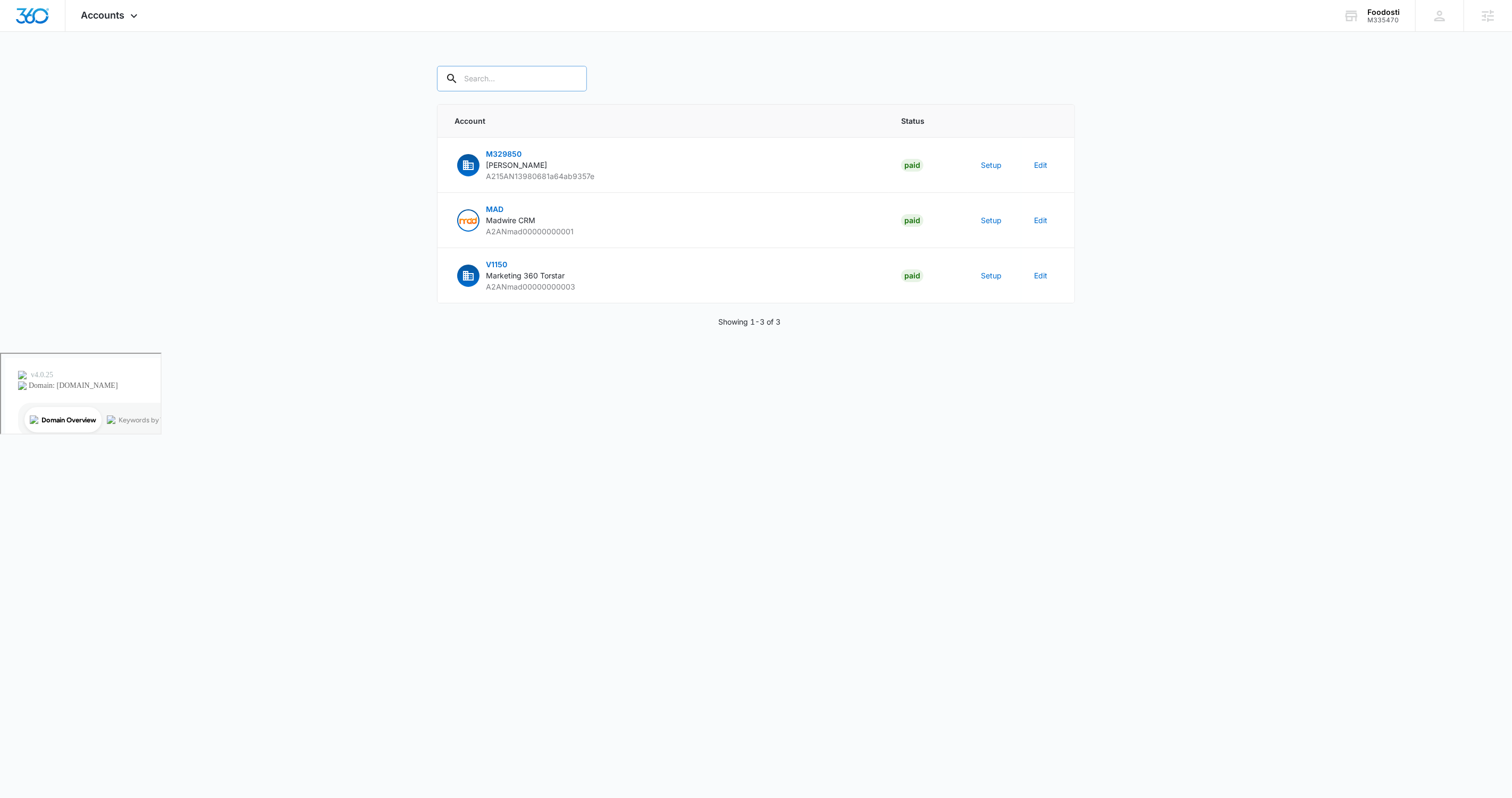
click at [475, 79] on input "text" at bounding box center [512, 79] width 150 height 26
paste input "M335996"
type input "M335996"
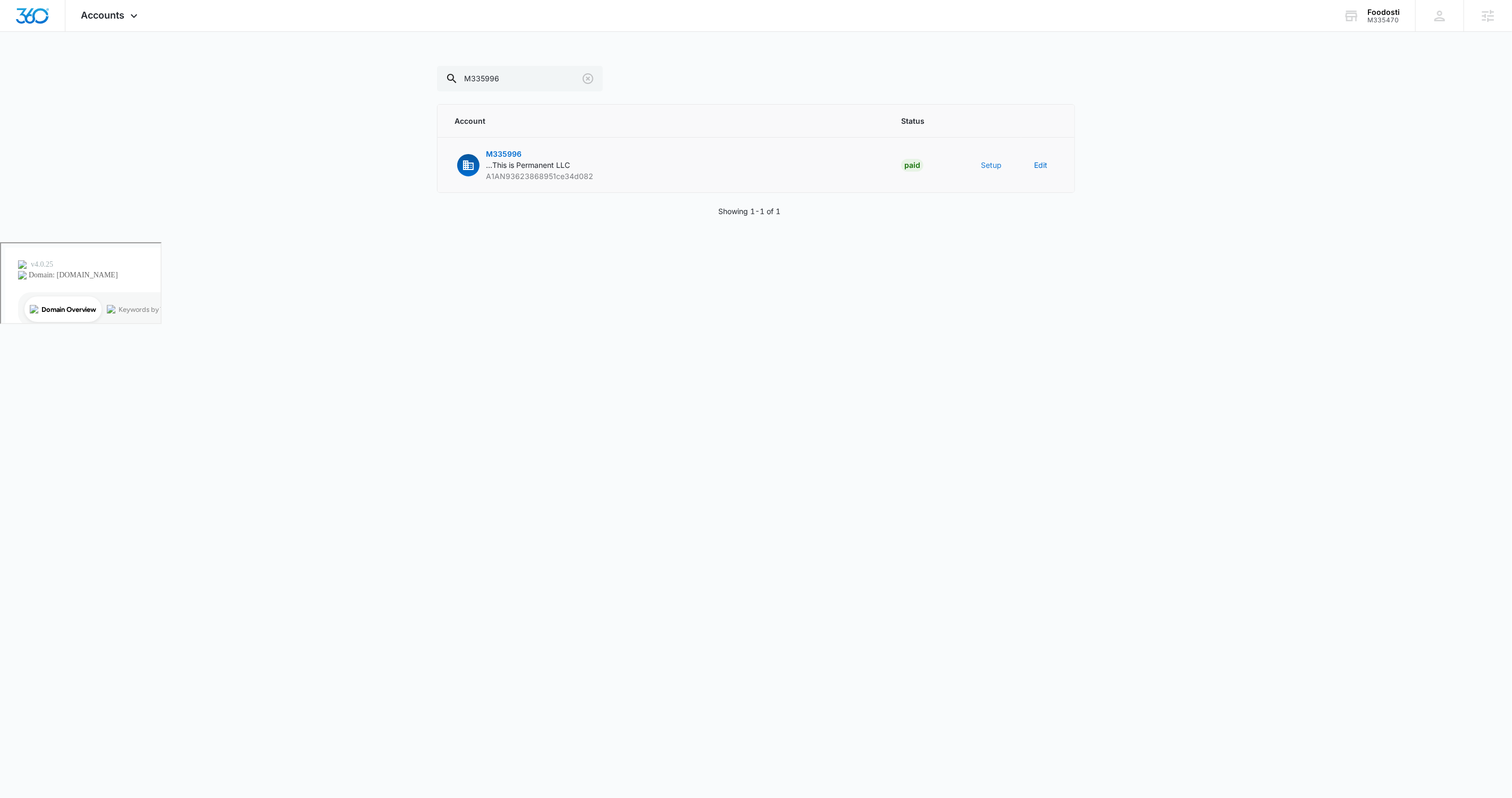
click at [995, 165] on button "Setup" at bounding box center [991, 165] width 21 height 11
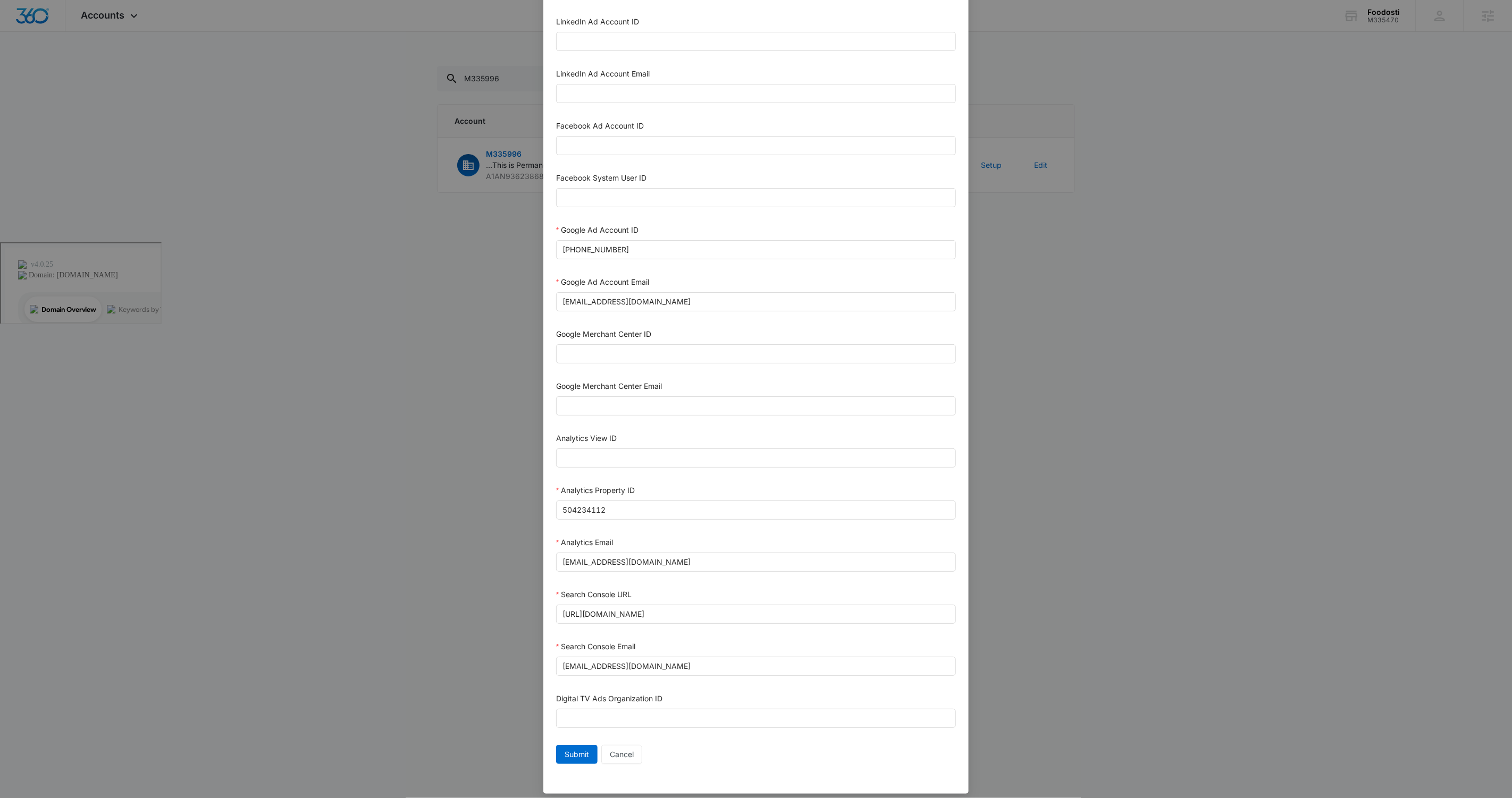
scroll to position [151, 0]
